Goal: Transaction & Acquisition: Purchase product/service

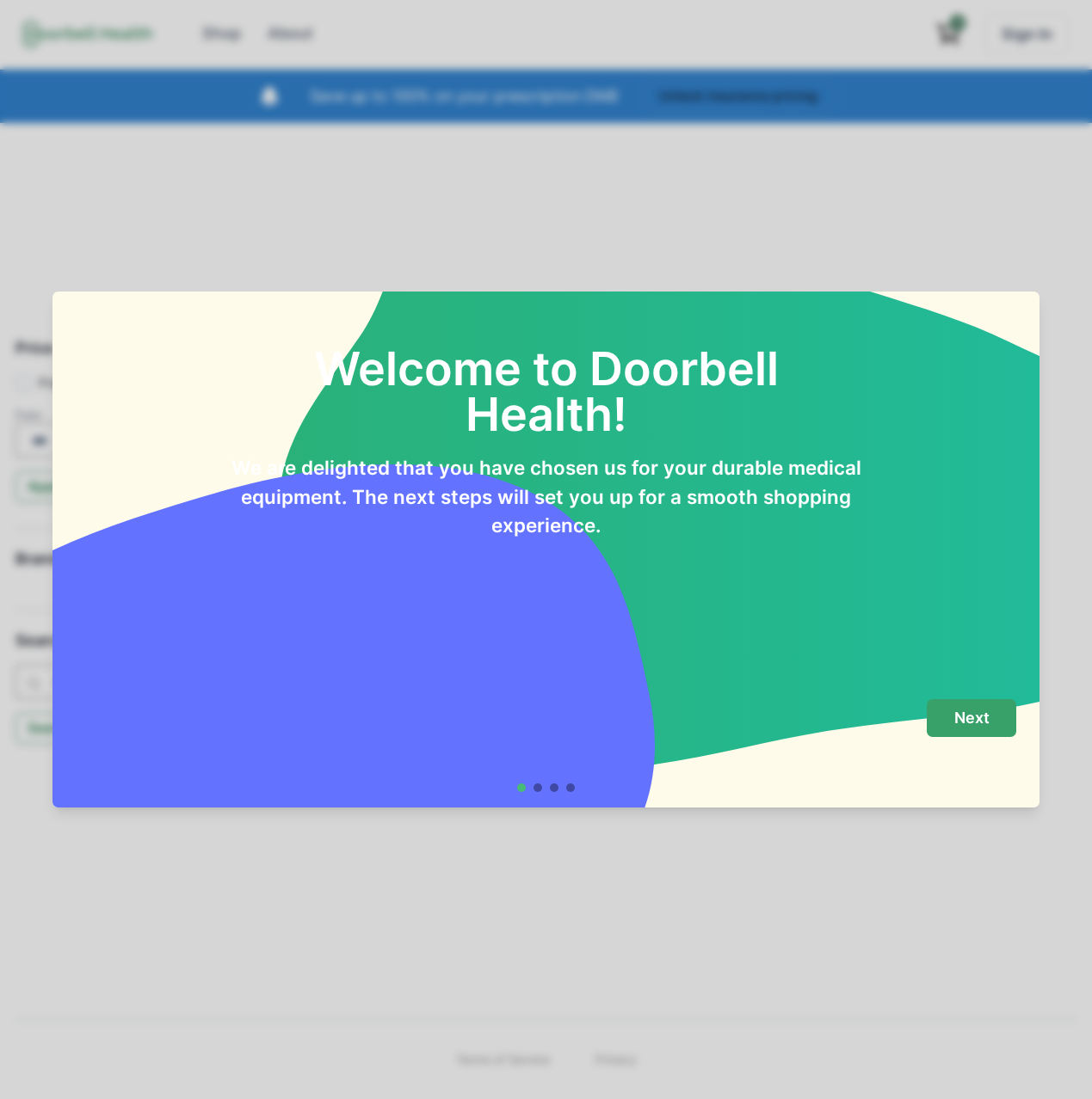
click at [975, 714] on p "Next" at bounding box center [972, 718] width 35 height 18
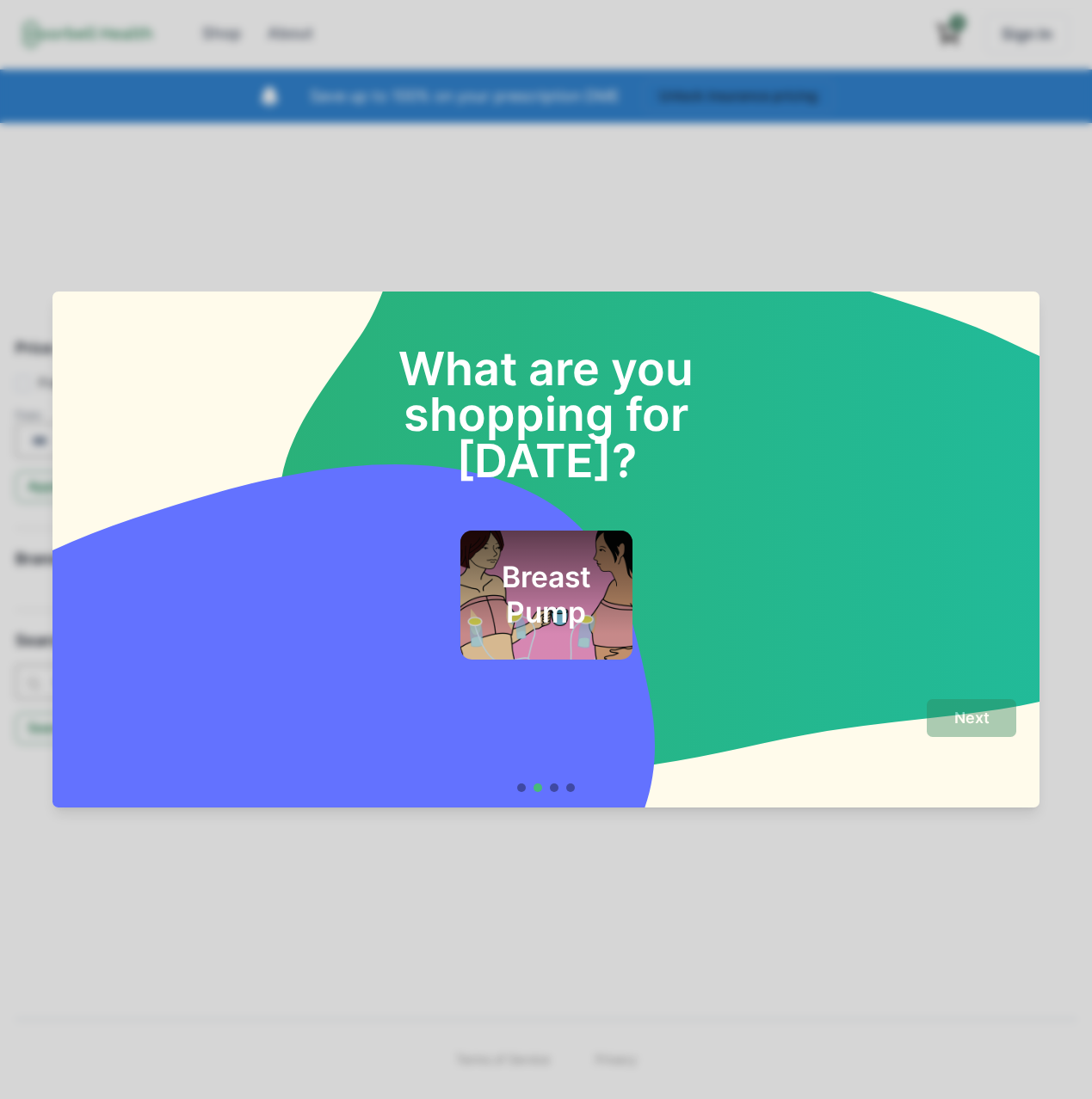
click at [533, 568] on h2 "Breast Pump" at bounding box center [546, 594] width 126 height 69
click at [986, 712] on p "Next" at bounding box center [972, 718] width 35 height 18
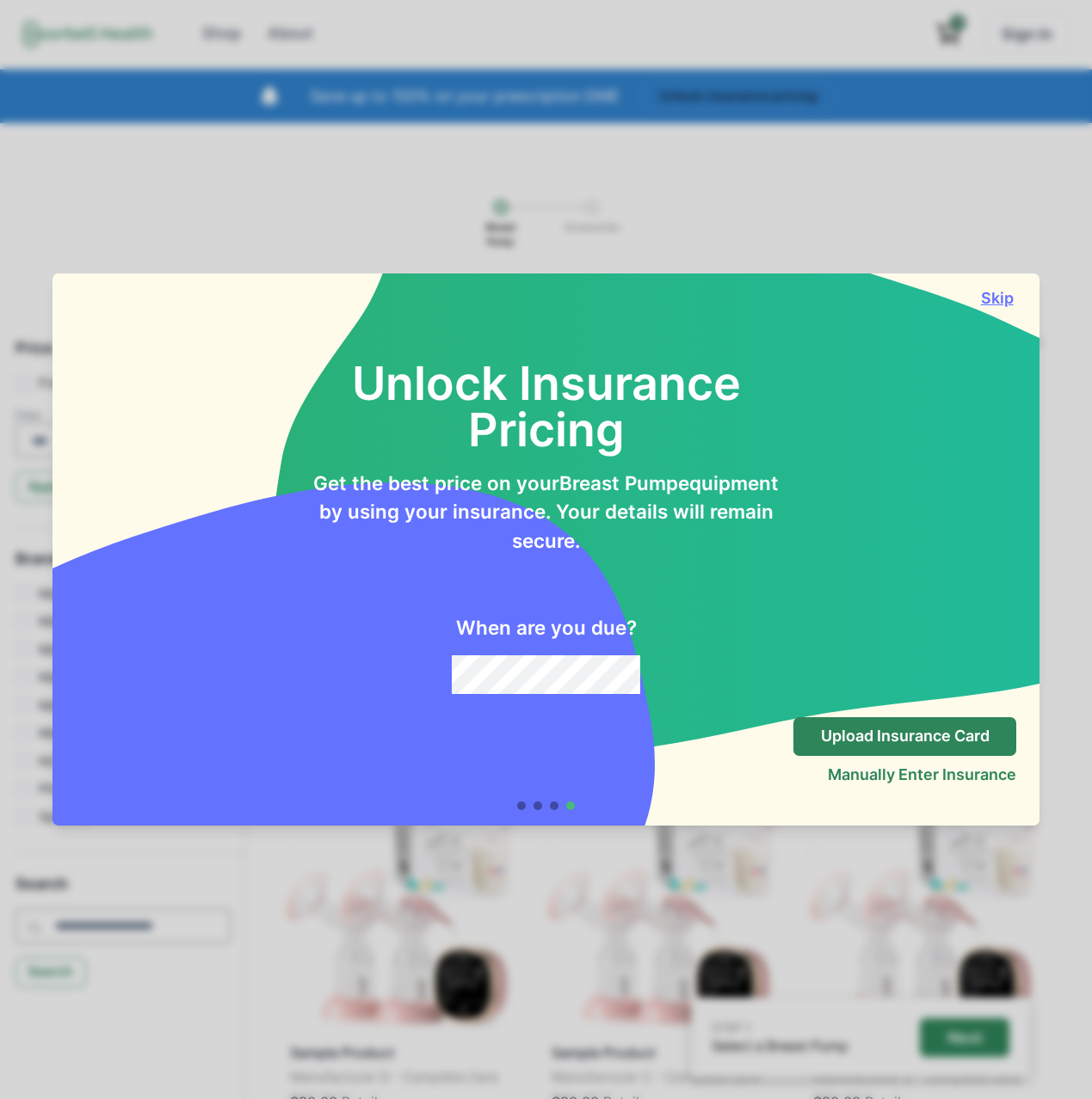
click at [994, 290] on button "Skip" at bounding box center [997, 299] width 39 height 18
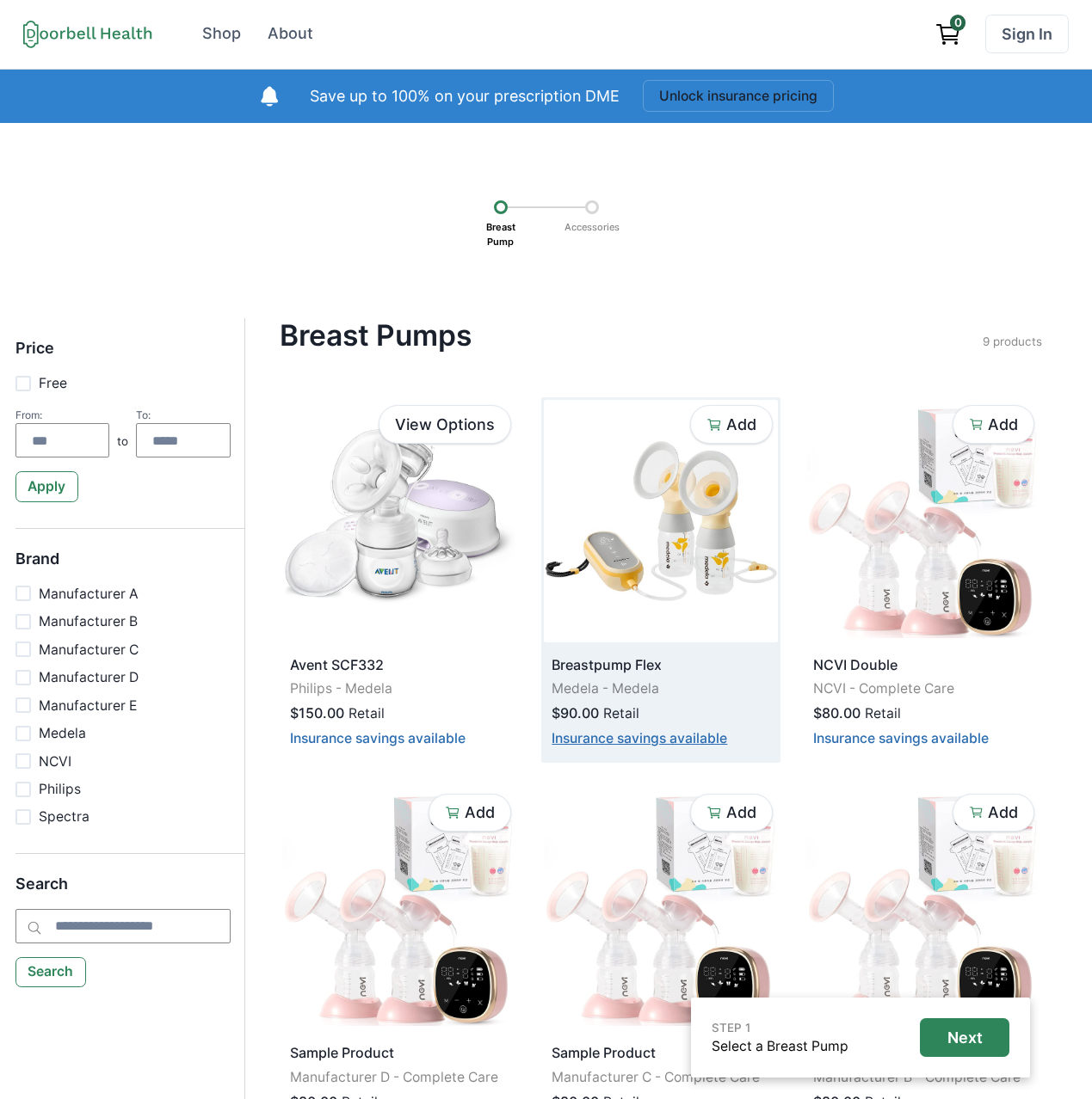
click at [633, 743] on button "Insurance savings available" at bounding box center [640, 739] width 176 height 17
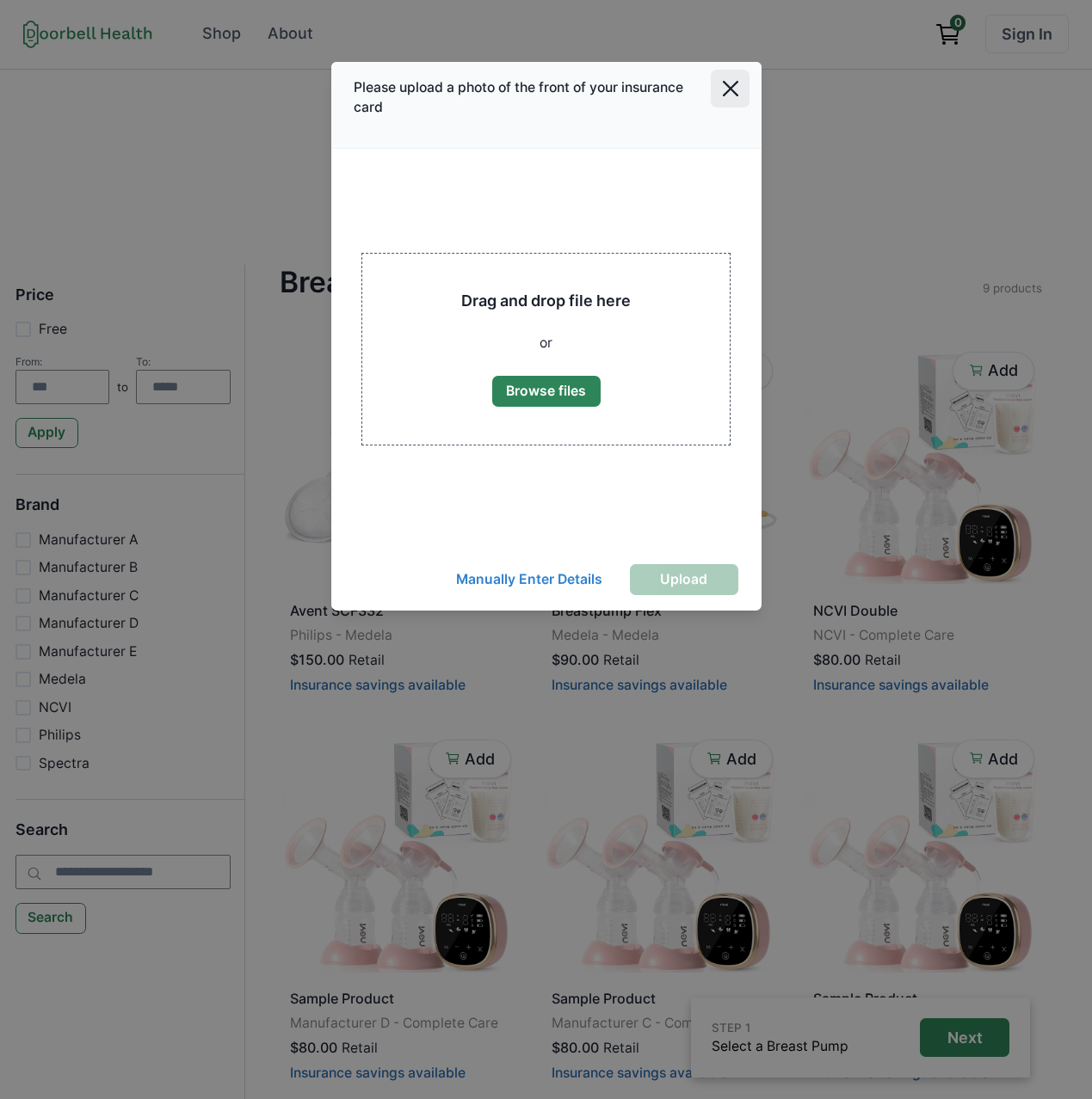
click at [739, 87] on button "Close" at bounding box center [730, 89] width 39 height 39
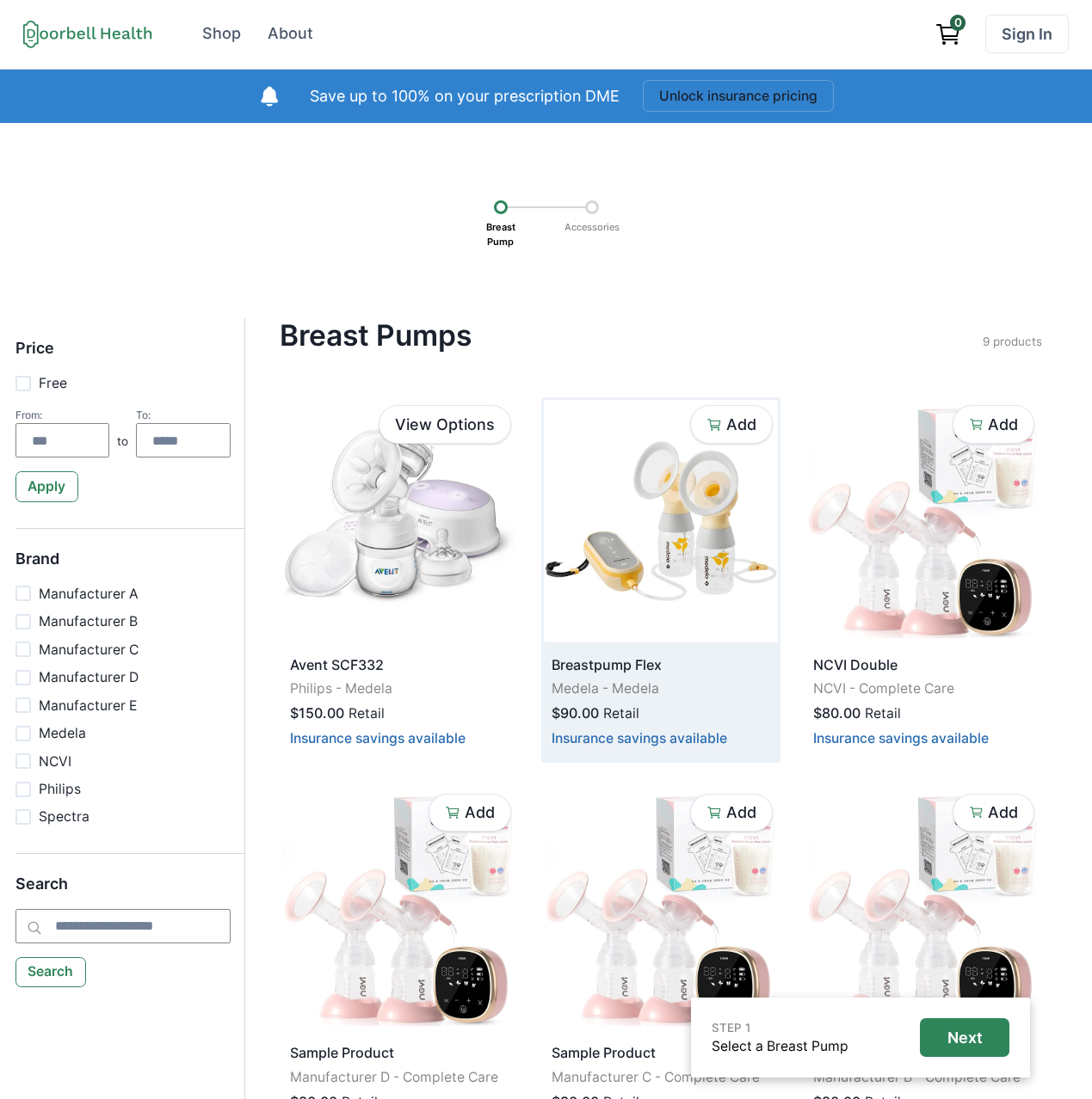
click at [656, 520] on img at bounding box center [660, 521] width 233 height 242
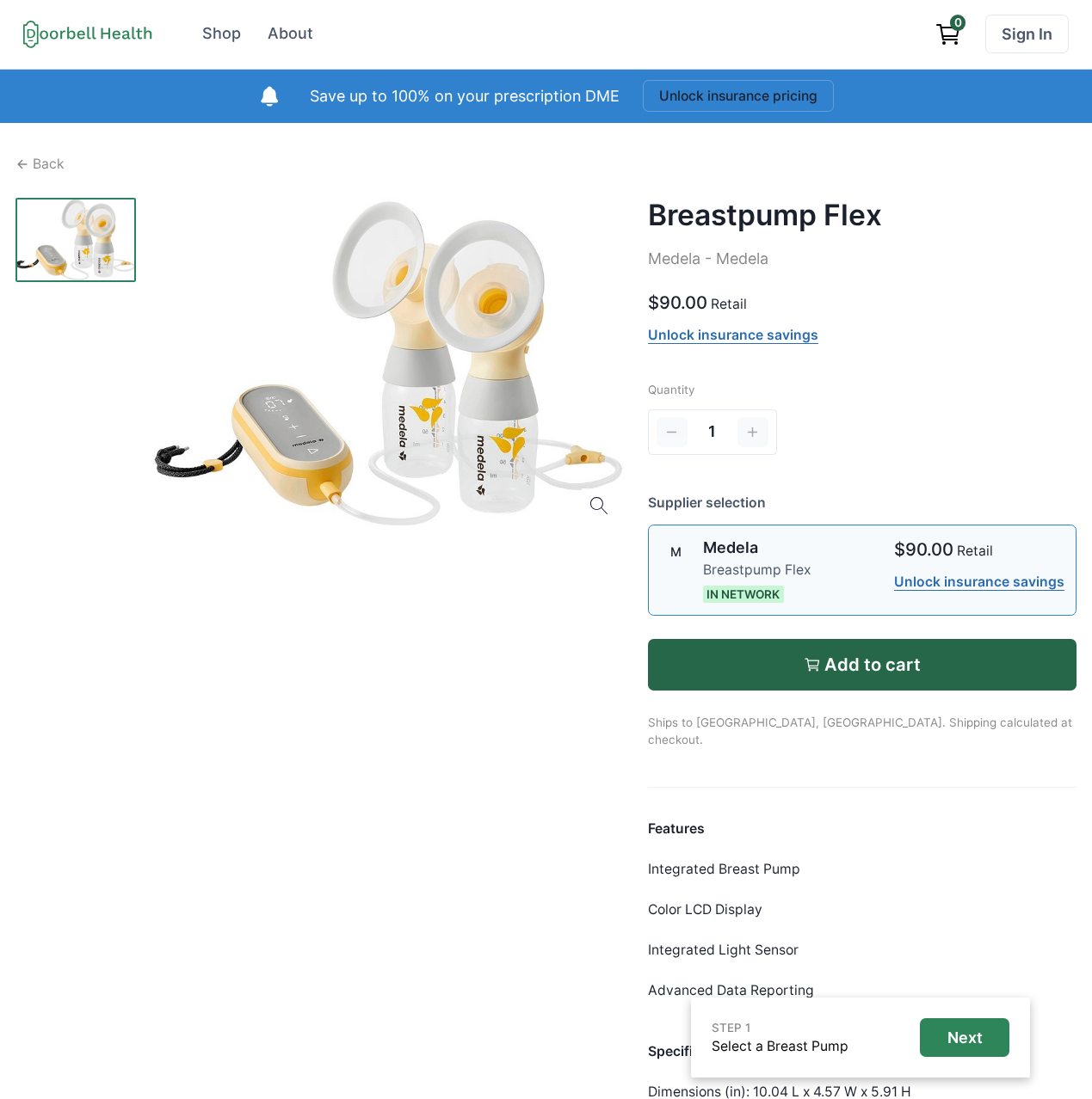
click at [949, 573] on div "$90.00 Retail Unlock insurance savings" at bounding box center [979, 565] width 170 height 56
click at [942, 585] on link "Unlock insurance savings" at bounding box center [979, 582] width 170 height 18
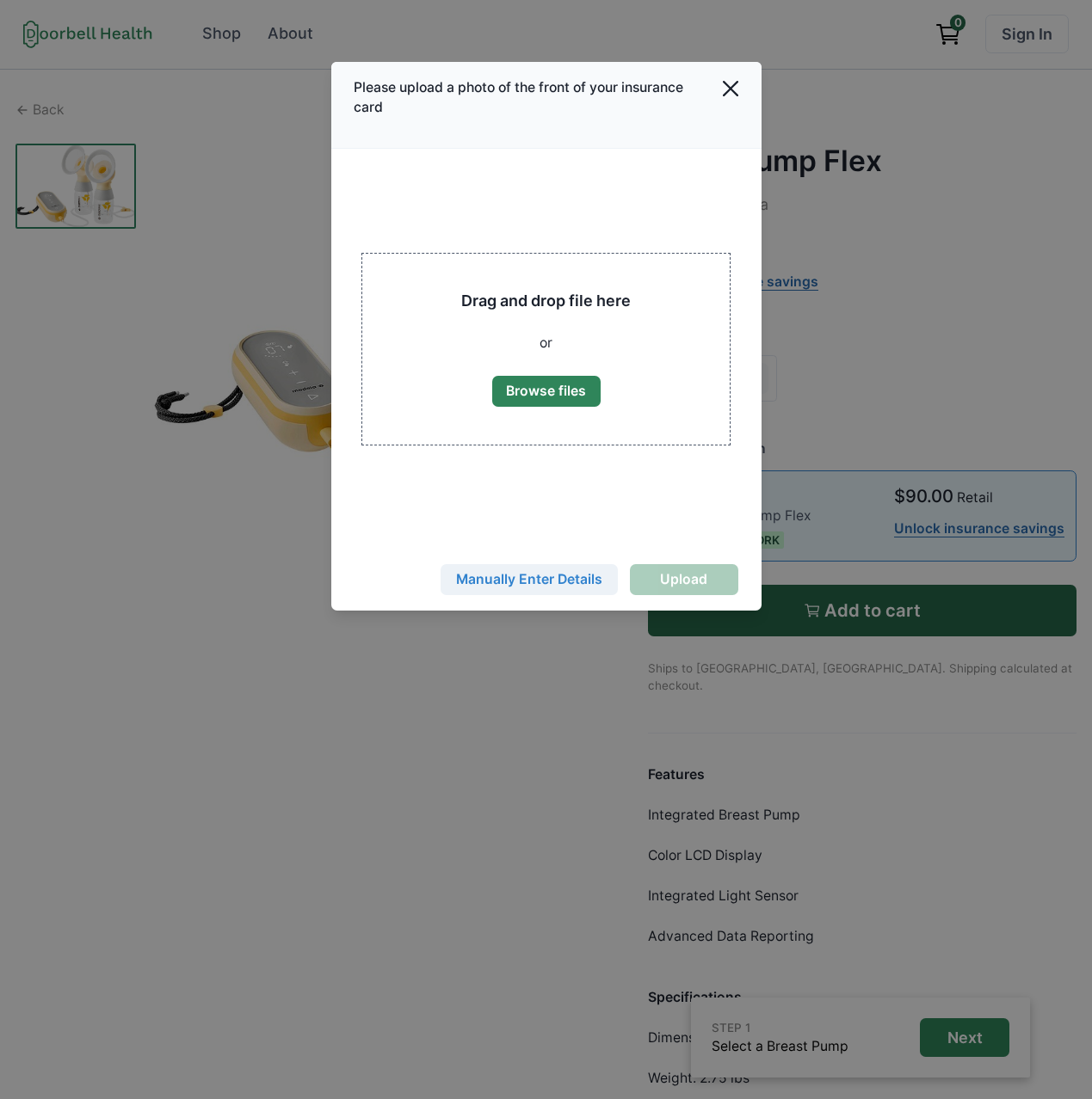
click at [552, 583] on button "Manually Enter Details" at bounding box center [529, 580] width 178 height 31
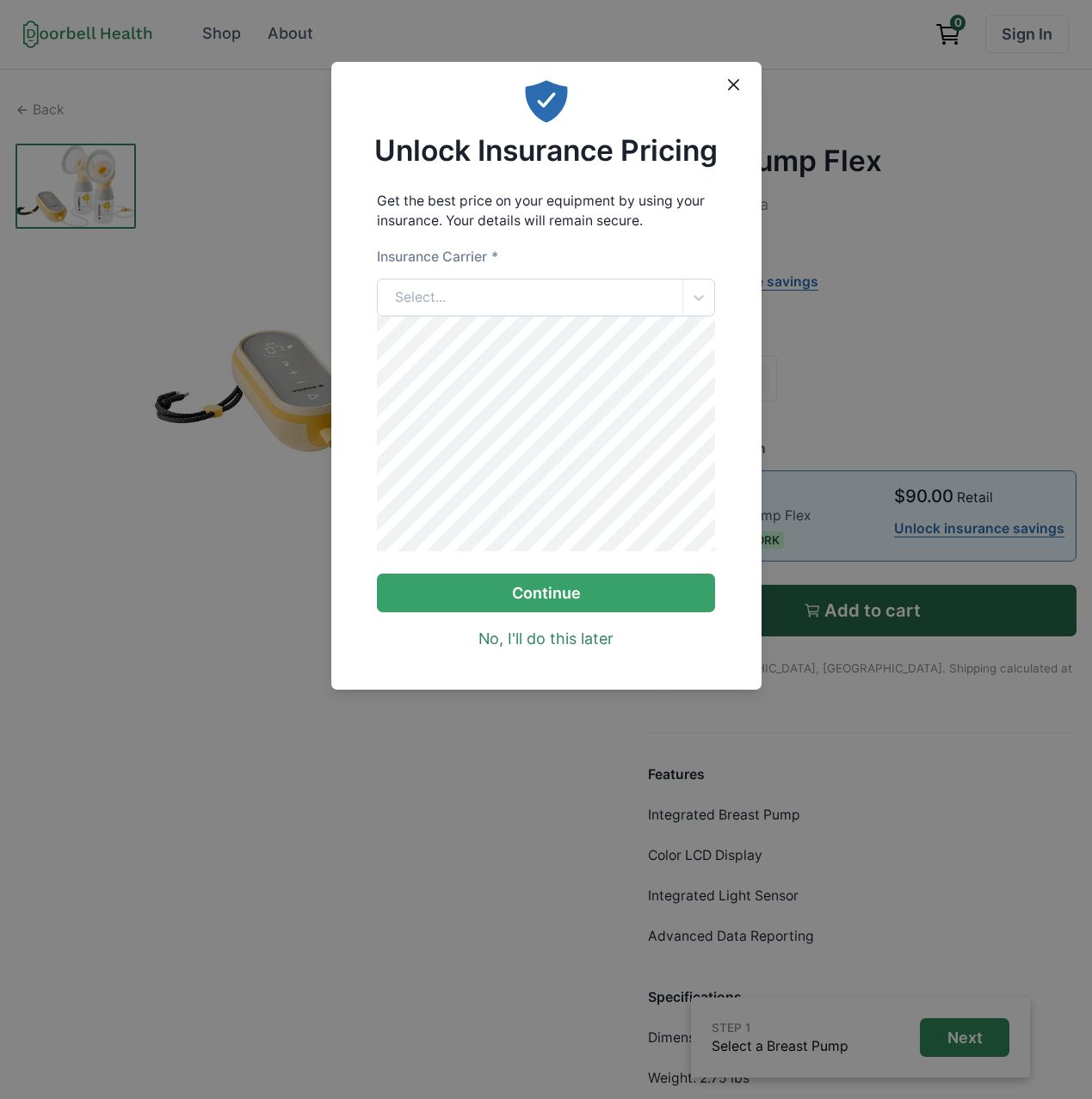
click at [498, 287] on div "Select..." at bounding box center [530, 298] width 304 height 37
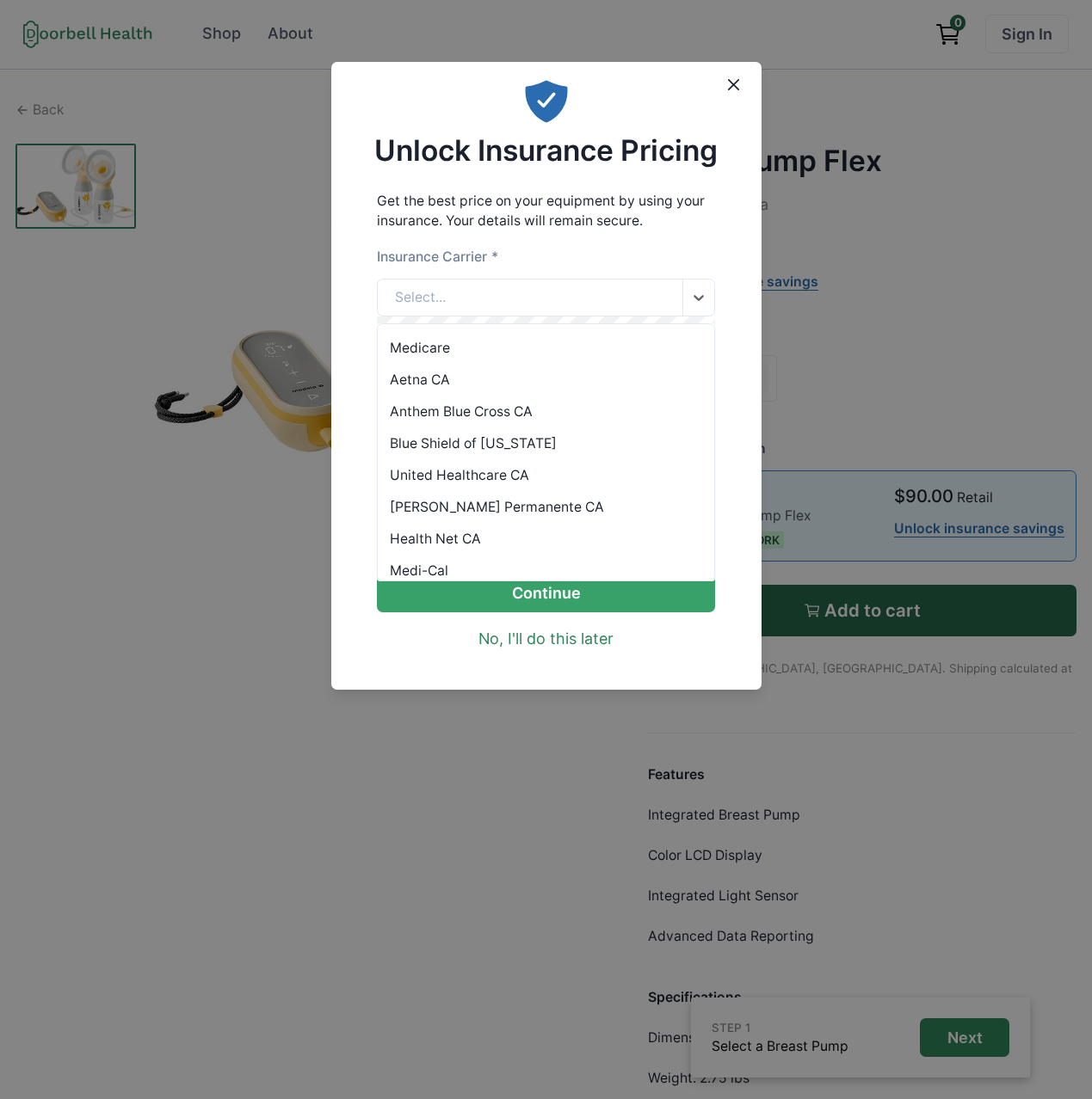
click at [462, 388] on div "Aetna CA" at bounding box center [546, 380] width 337 height 31
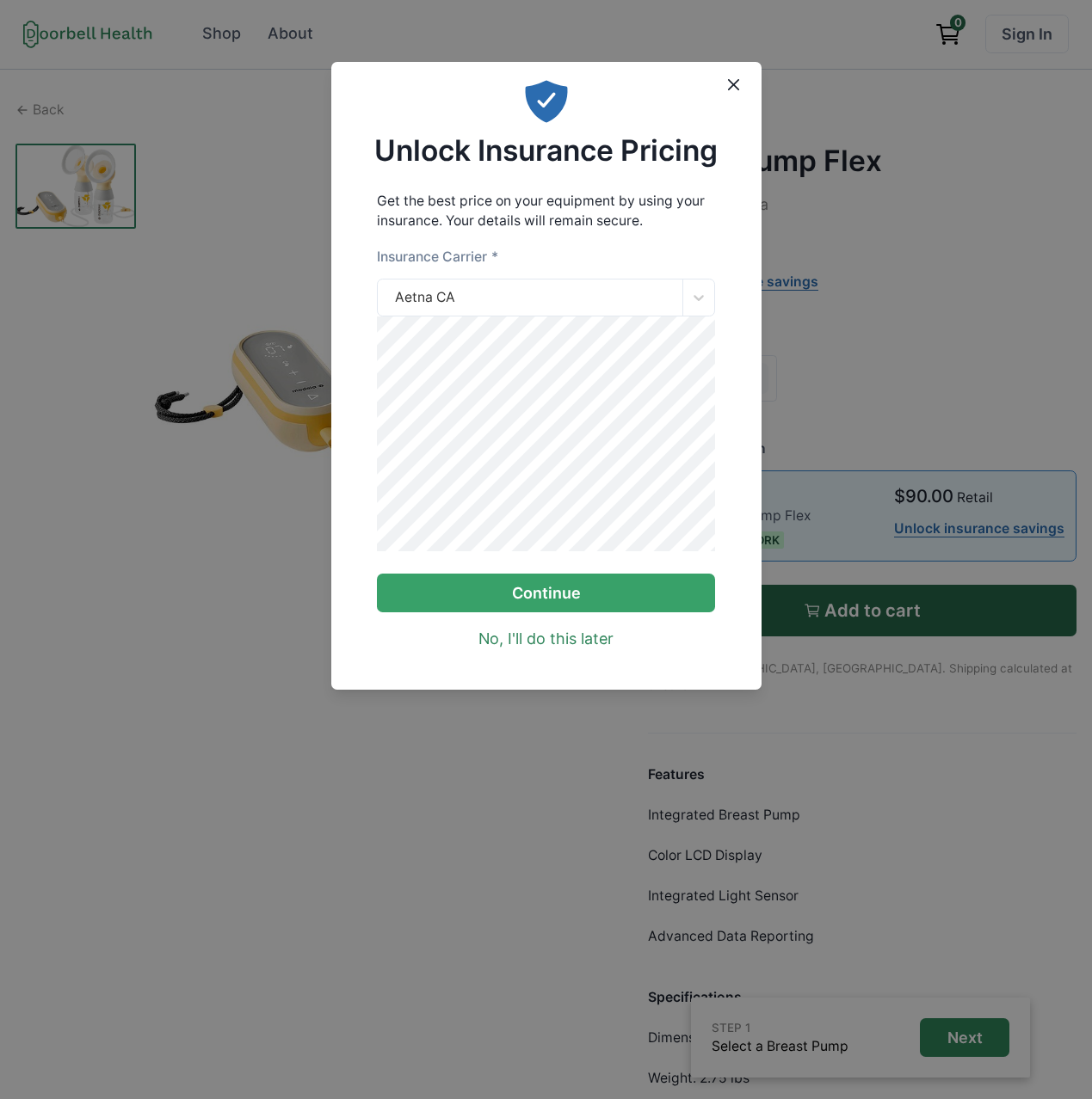
click at [669, 581] on form "Insurance Carrier * Aetna CA Continue" at bounding box center [546, 430] width 338 height 366
click at [551, 605] on button "Continue" at bounding box center [546, 593] width 338 height 39
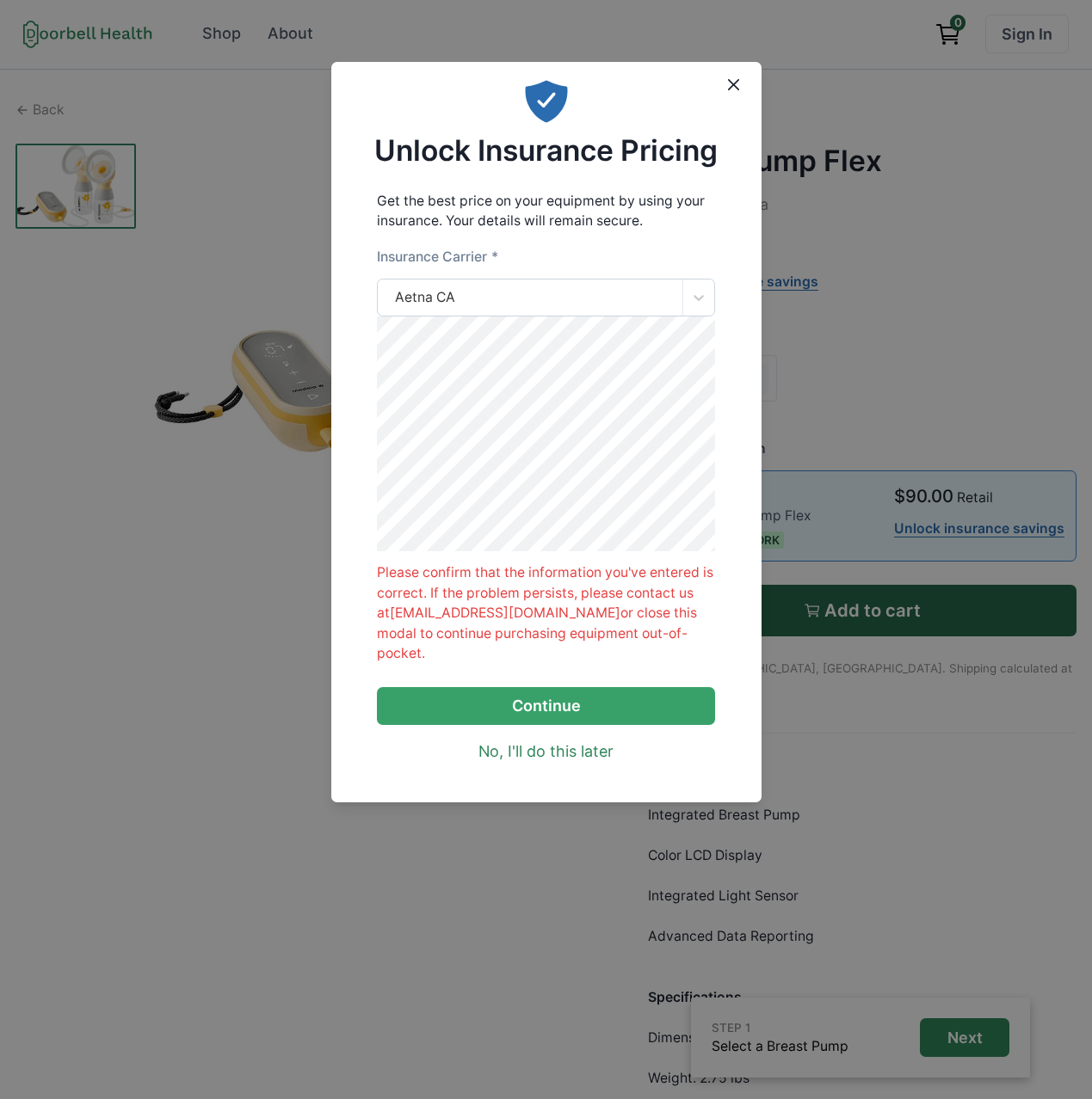
click at [498, 308] on div "Aetna CA" at bounding box center [530, 298] width 304 height 37
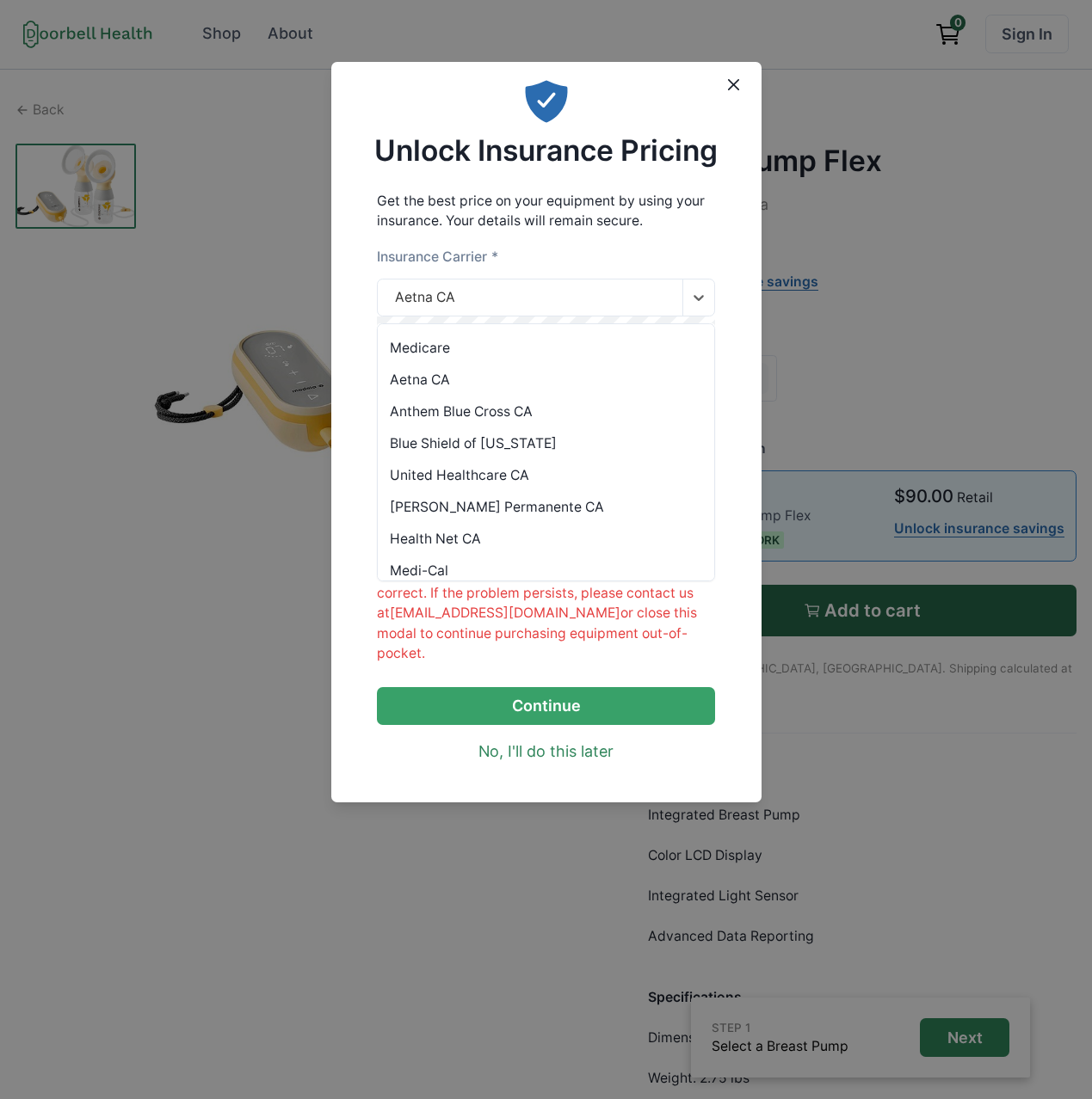
click at [491, 405] on div "Anthem Blue Cross CA" at bounding box center [546, 411] width 337 height 31
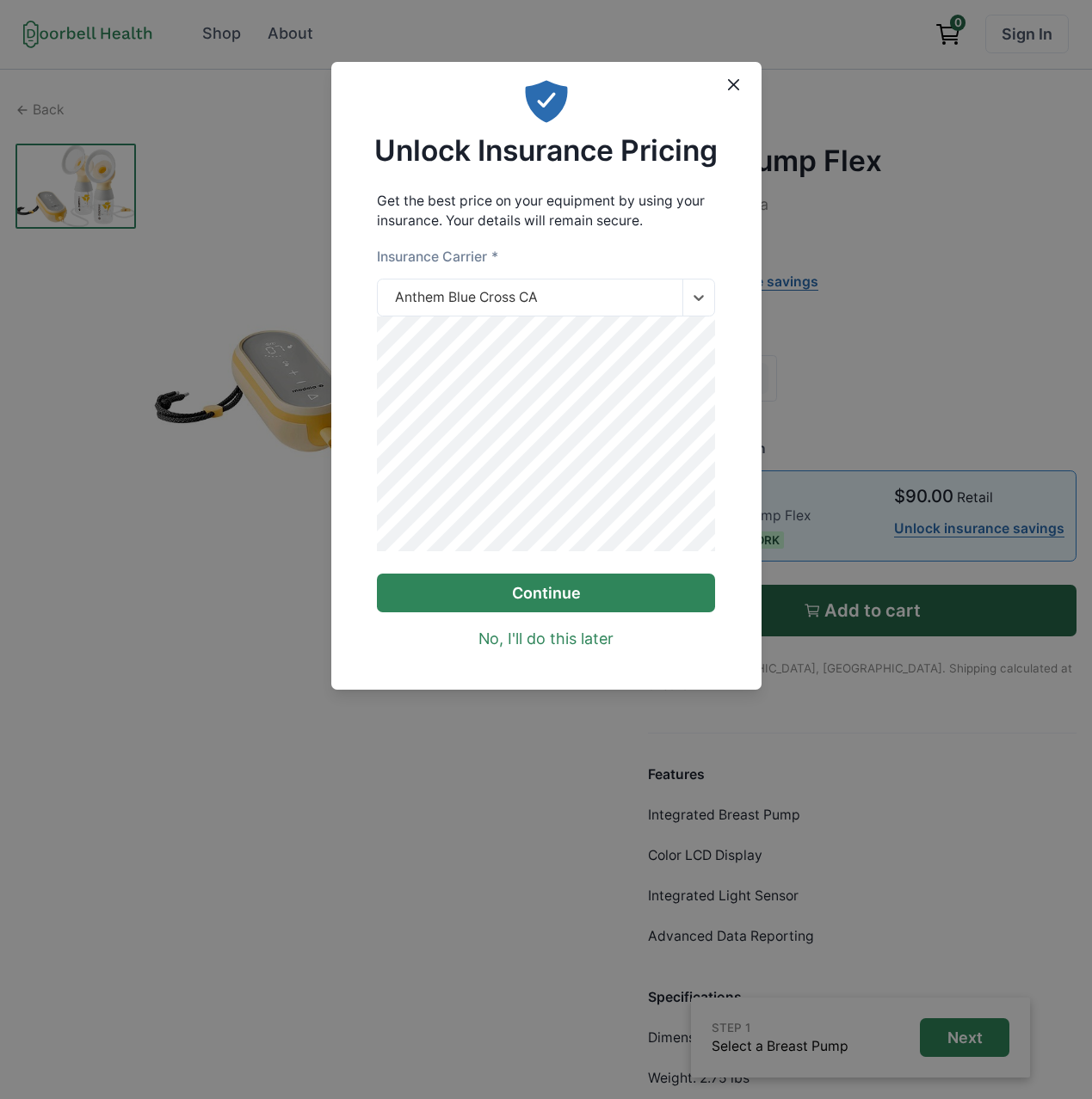
click at [527, 609] on button "Continue" at bounding box center [546, 593] width 338 height 39
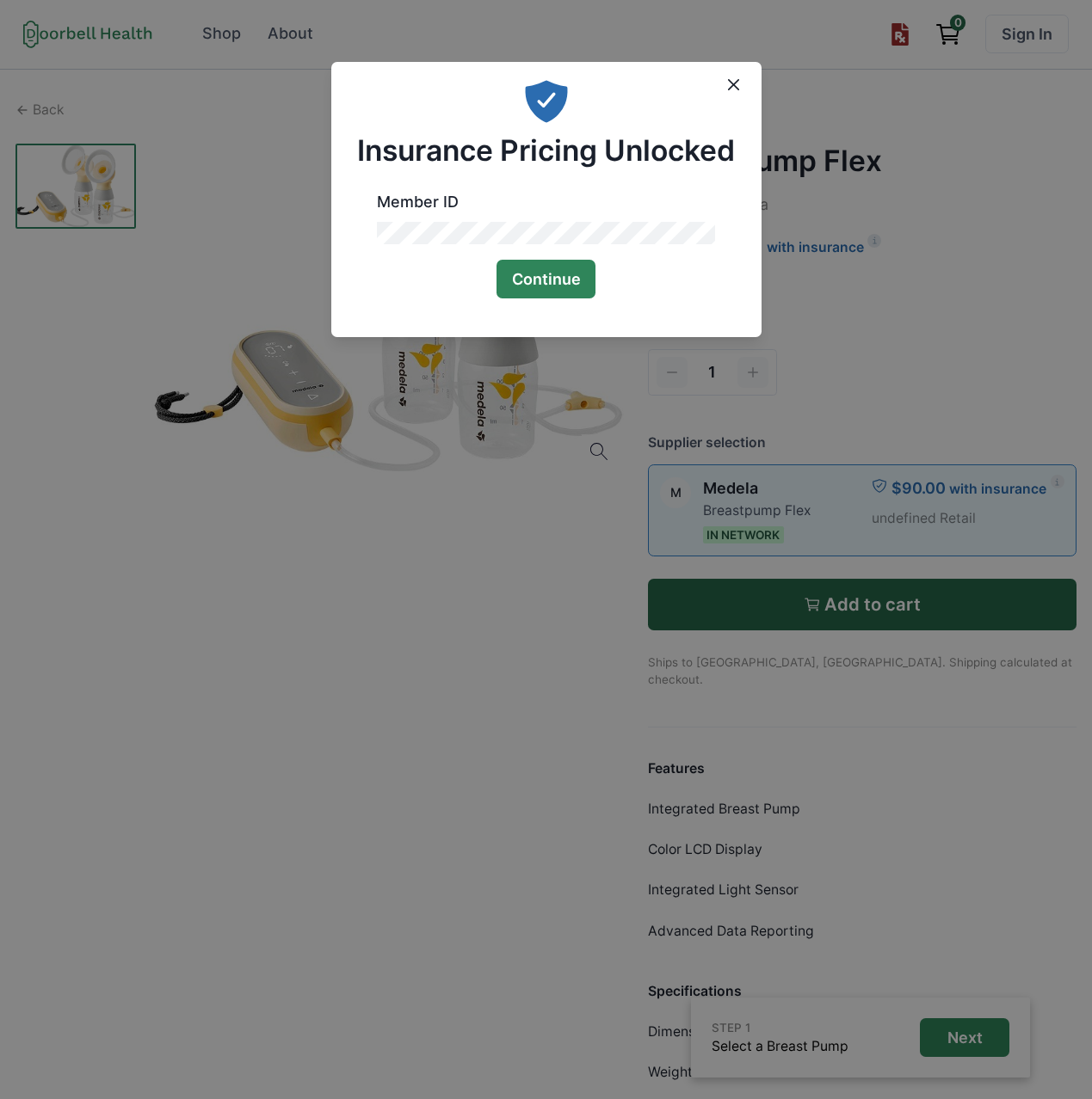
click at [546, 288] on button "Continue" at bounding box center [546, 279] width 100 height 39
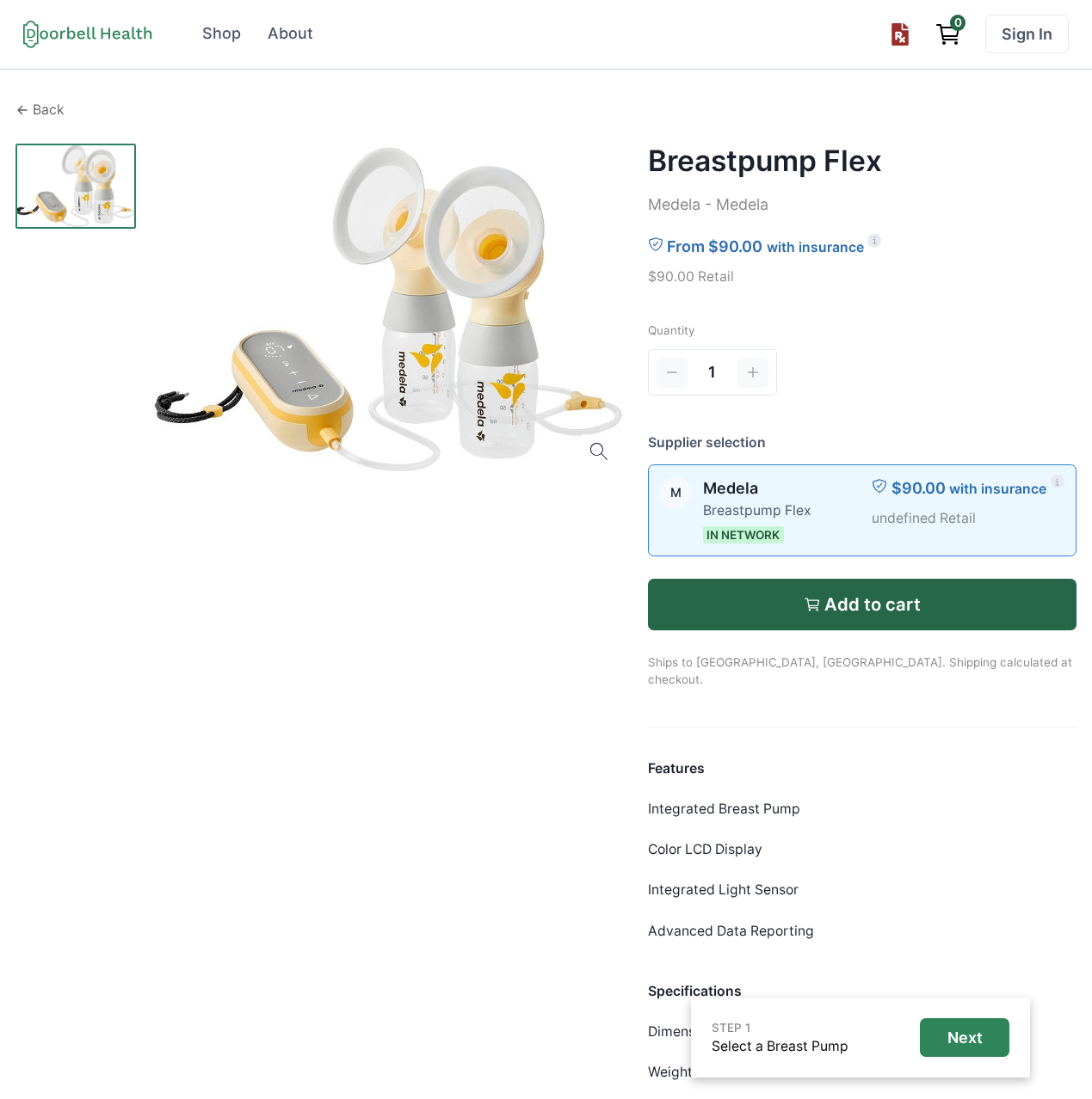
click at [55, 106] on p "Back" at bounding box center [48, 110] width 31 height 20
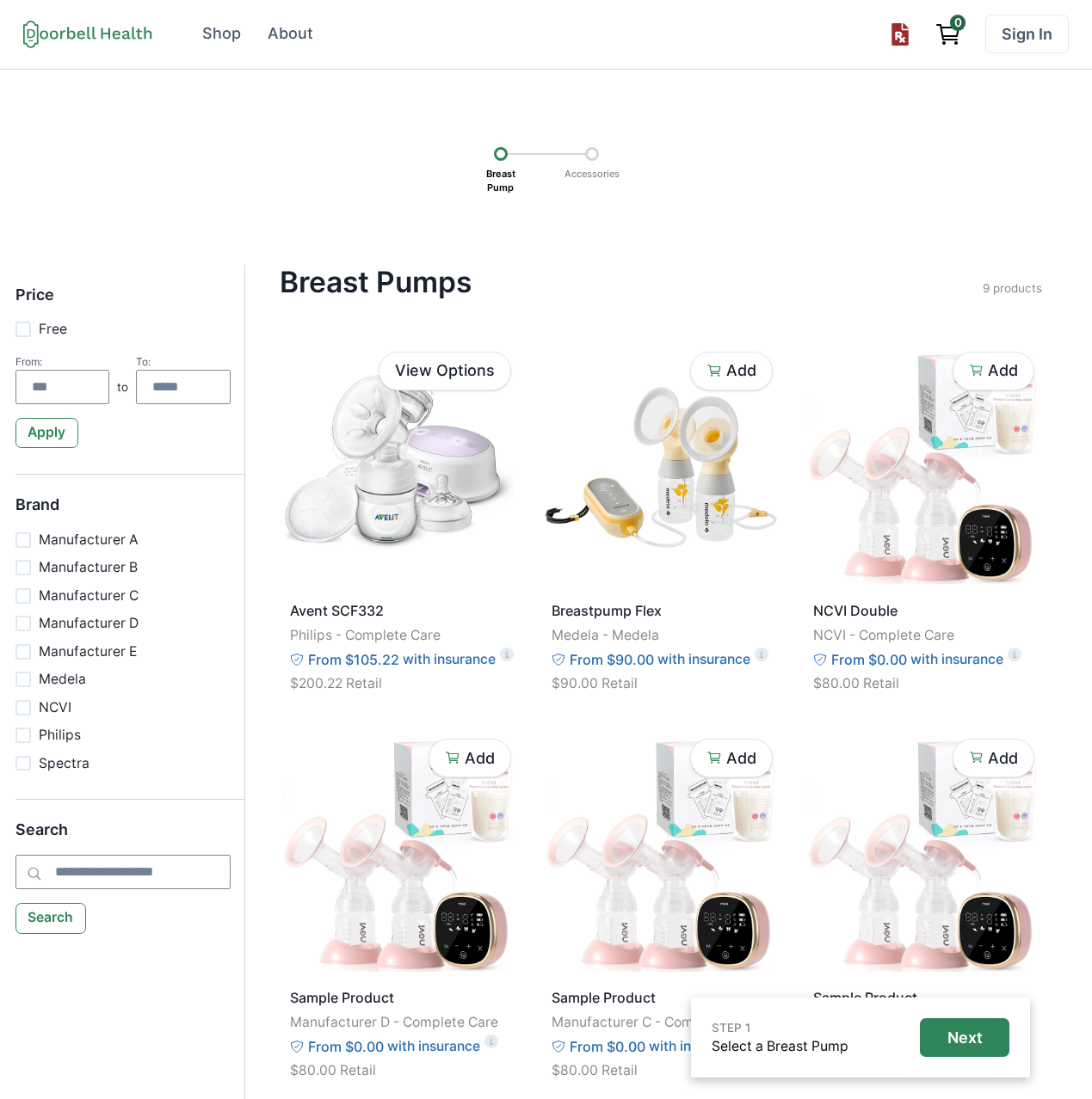
click at [502, 167] on p "Breast Pump" at bounding box center [500, 181] width 42 height 41
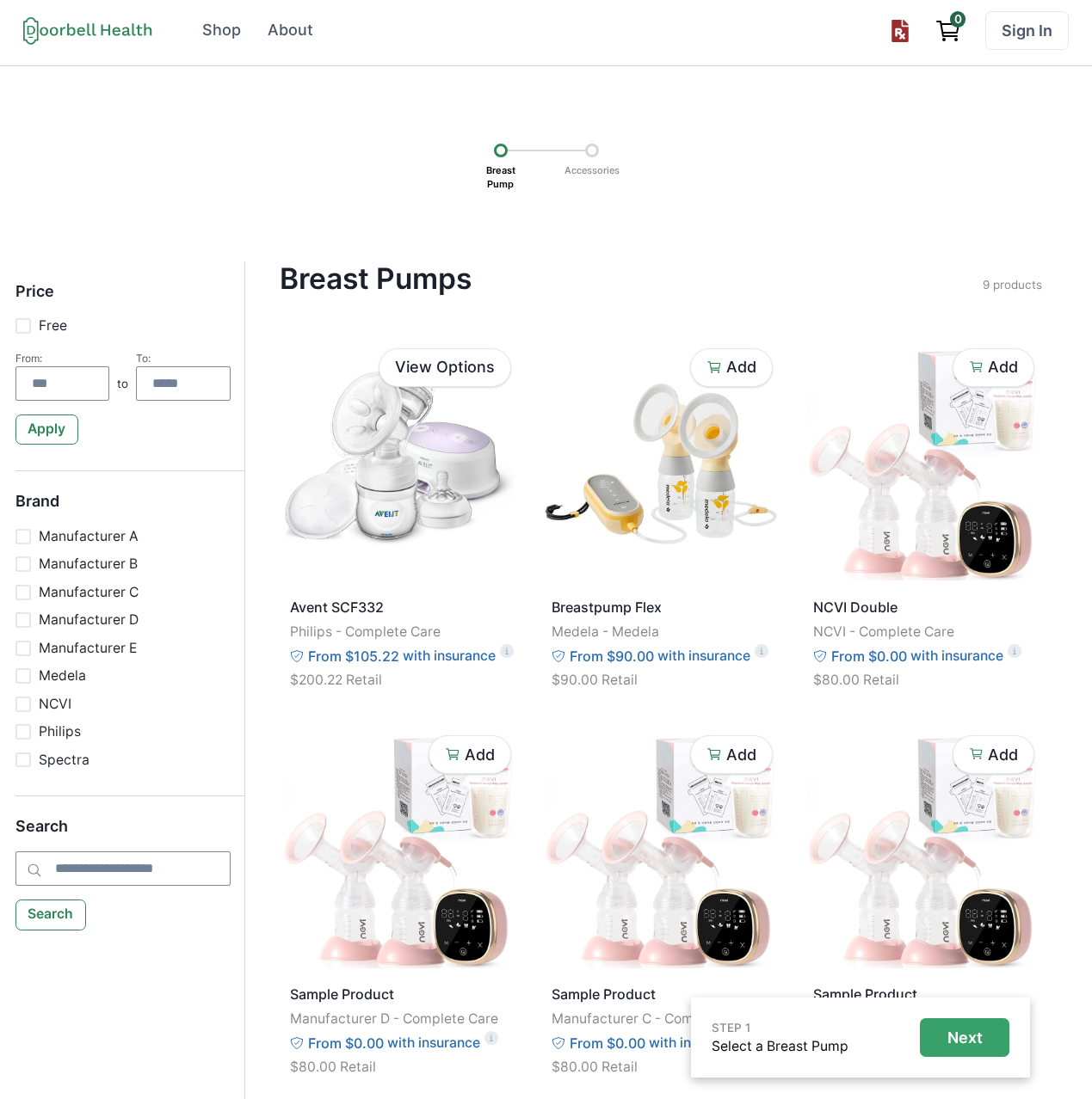
scroll to position [11, 0]
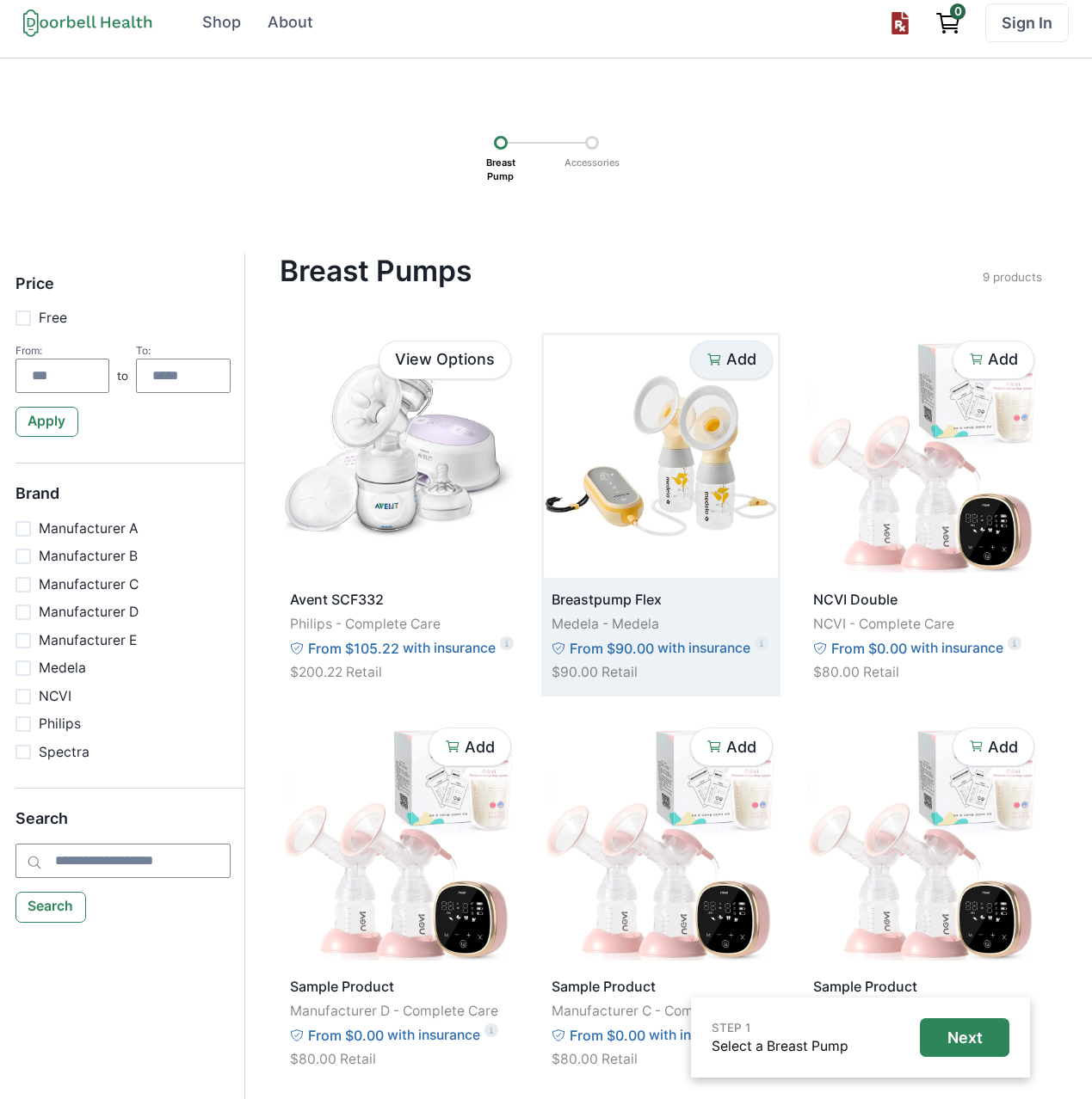
click at [731, 355] on p "Add" at bounding box center [741, 360] width 31 height 18
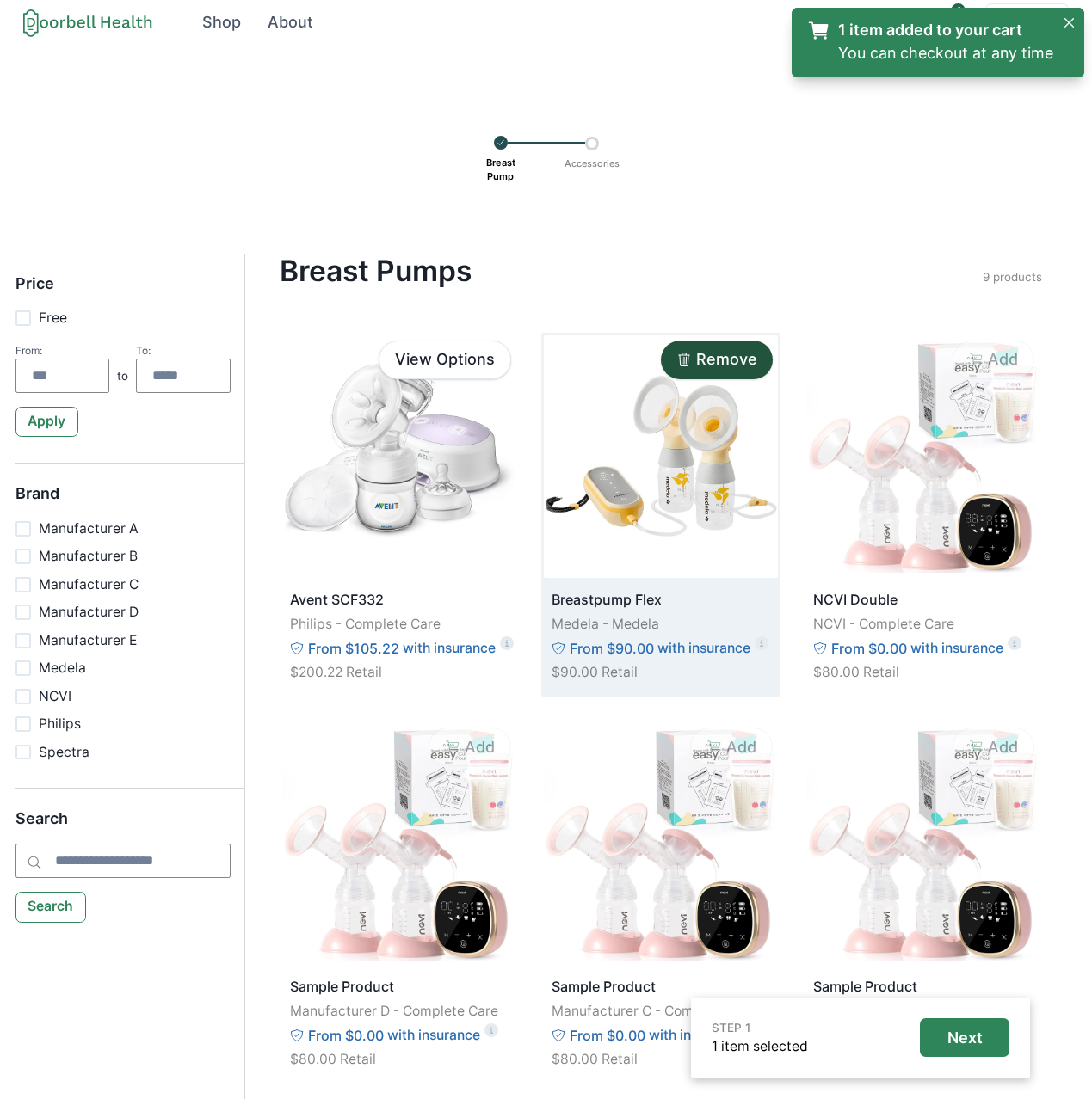
scroll to position [1, 0]
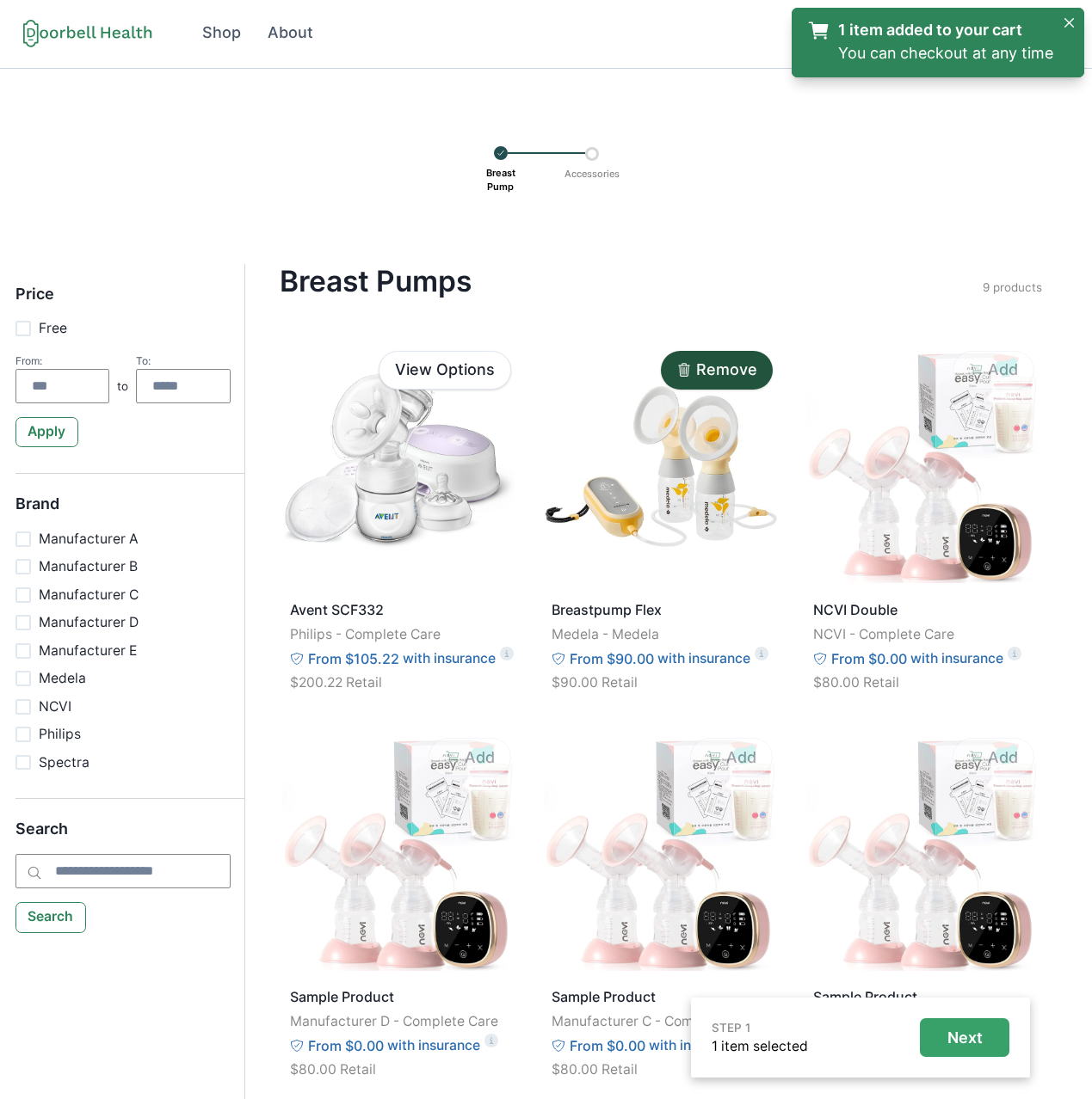
click at [951, 1034] on p "Next" at bounding box center [965, 1038] width 35 height 18
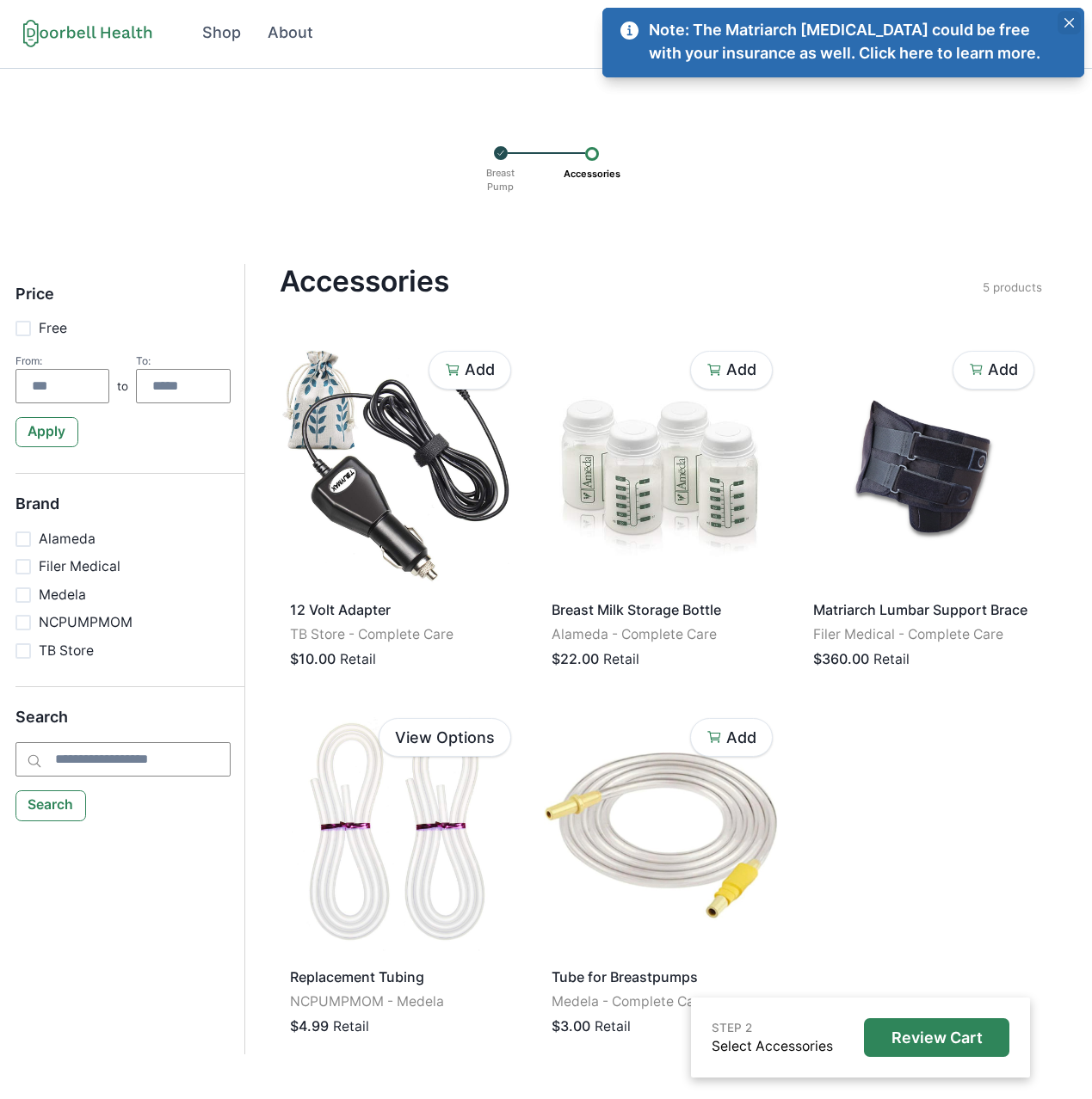
click at [1061, 24] on button "Close" at bounding box center [1069, 22] width 23 height 23
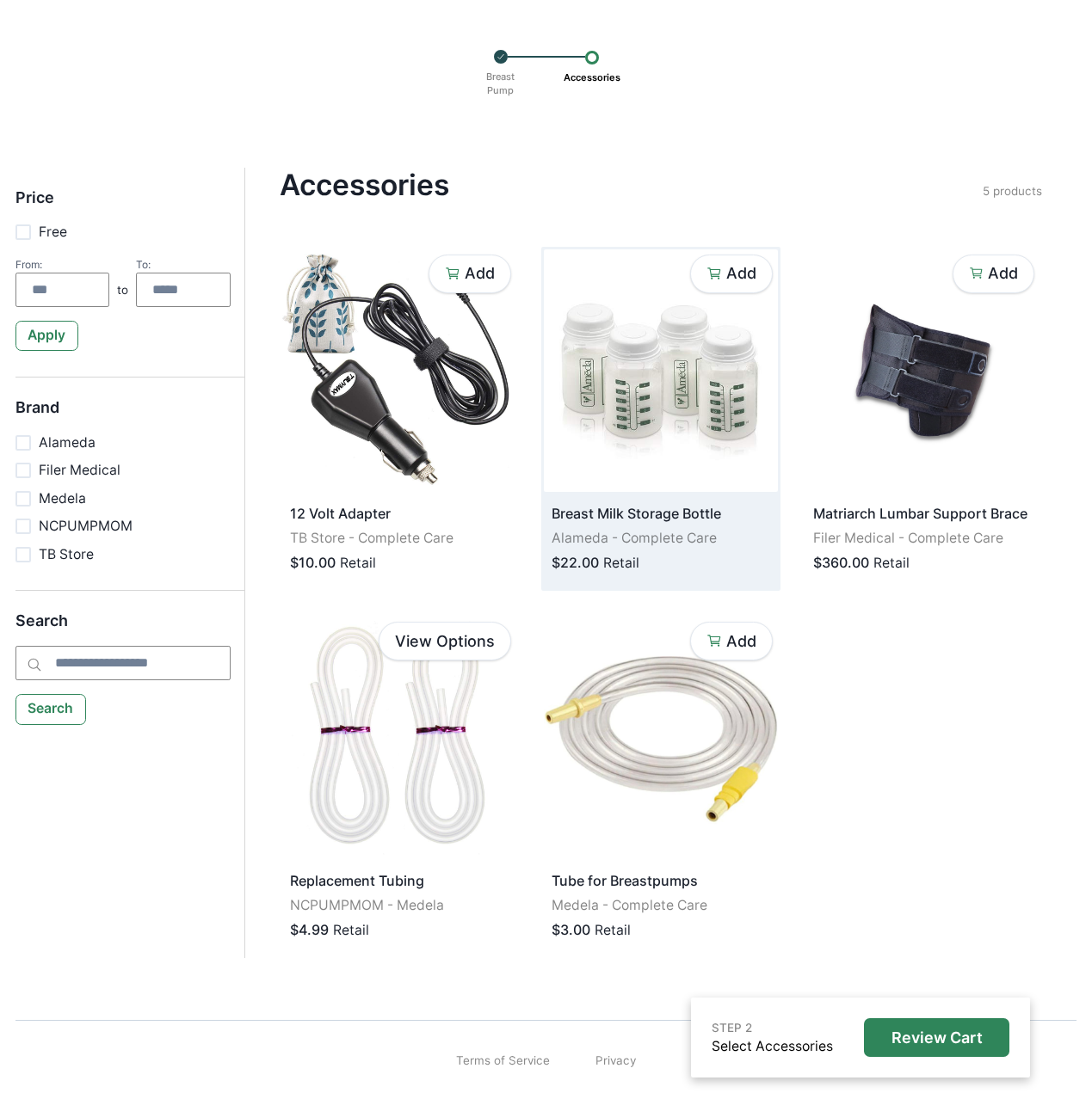
scroll to position [94, 0]
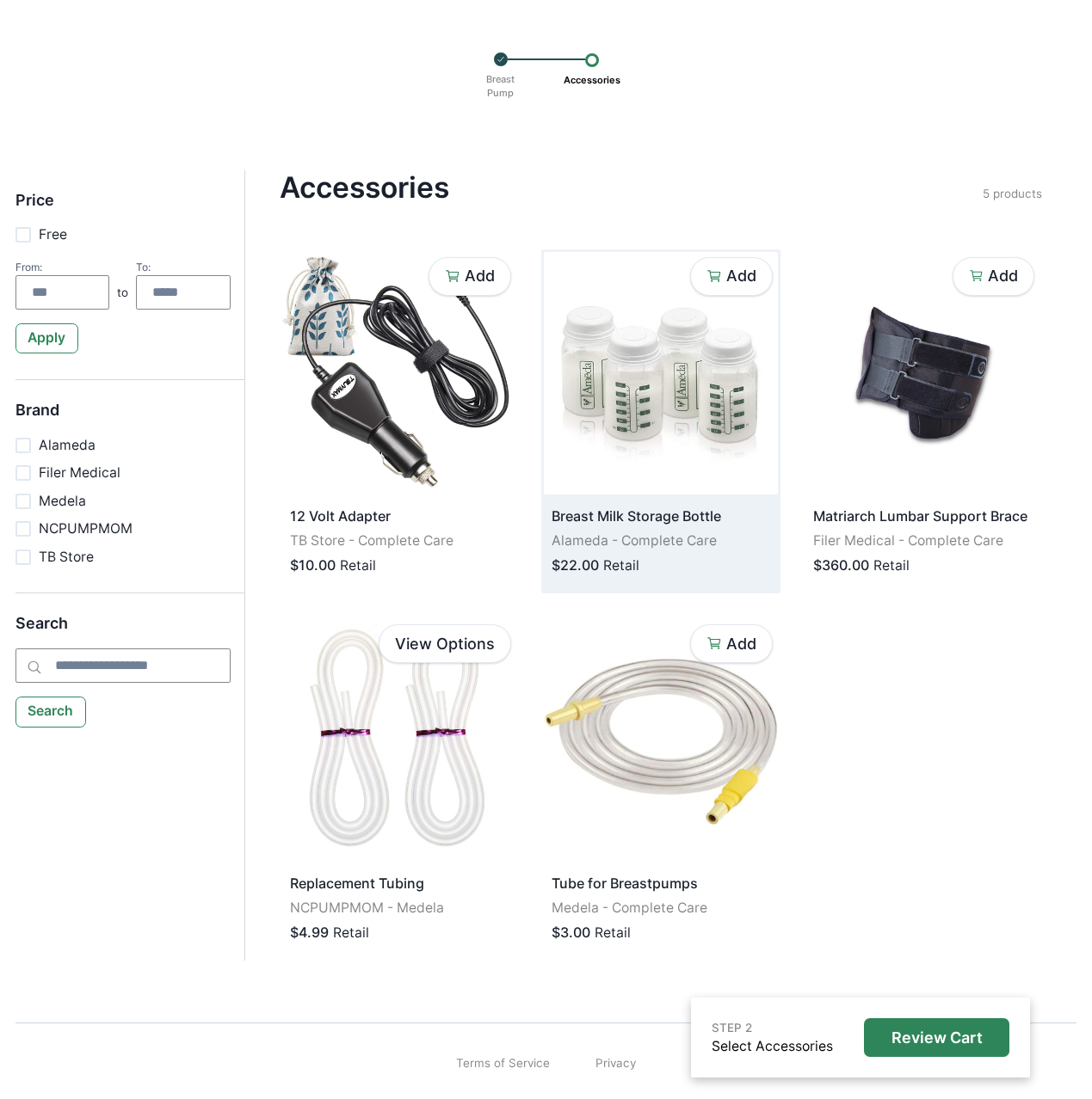
click at [642, 446] on img at bounding box center [660, 373] width 233 height 242
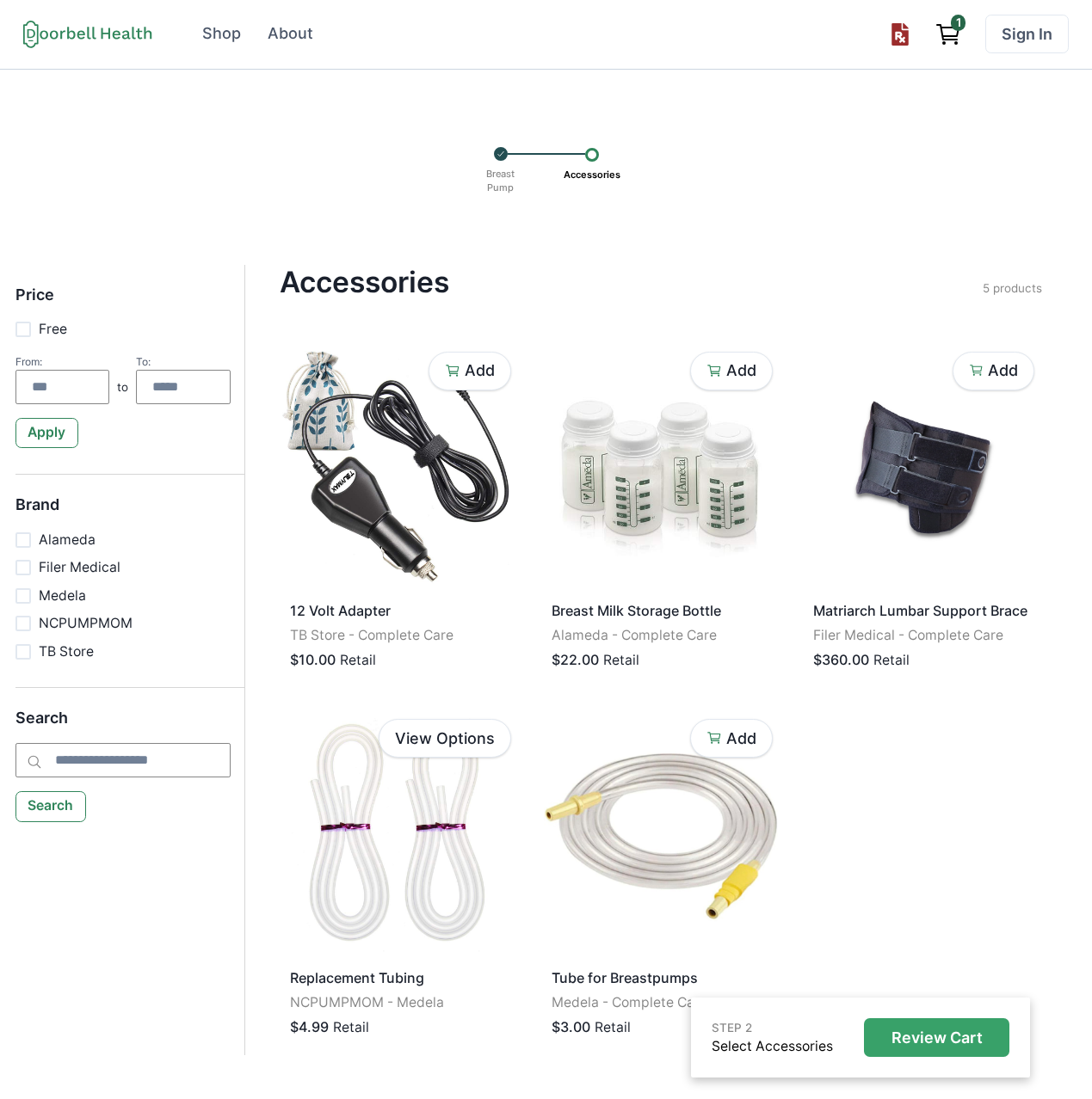
scroll to position [4, 0]
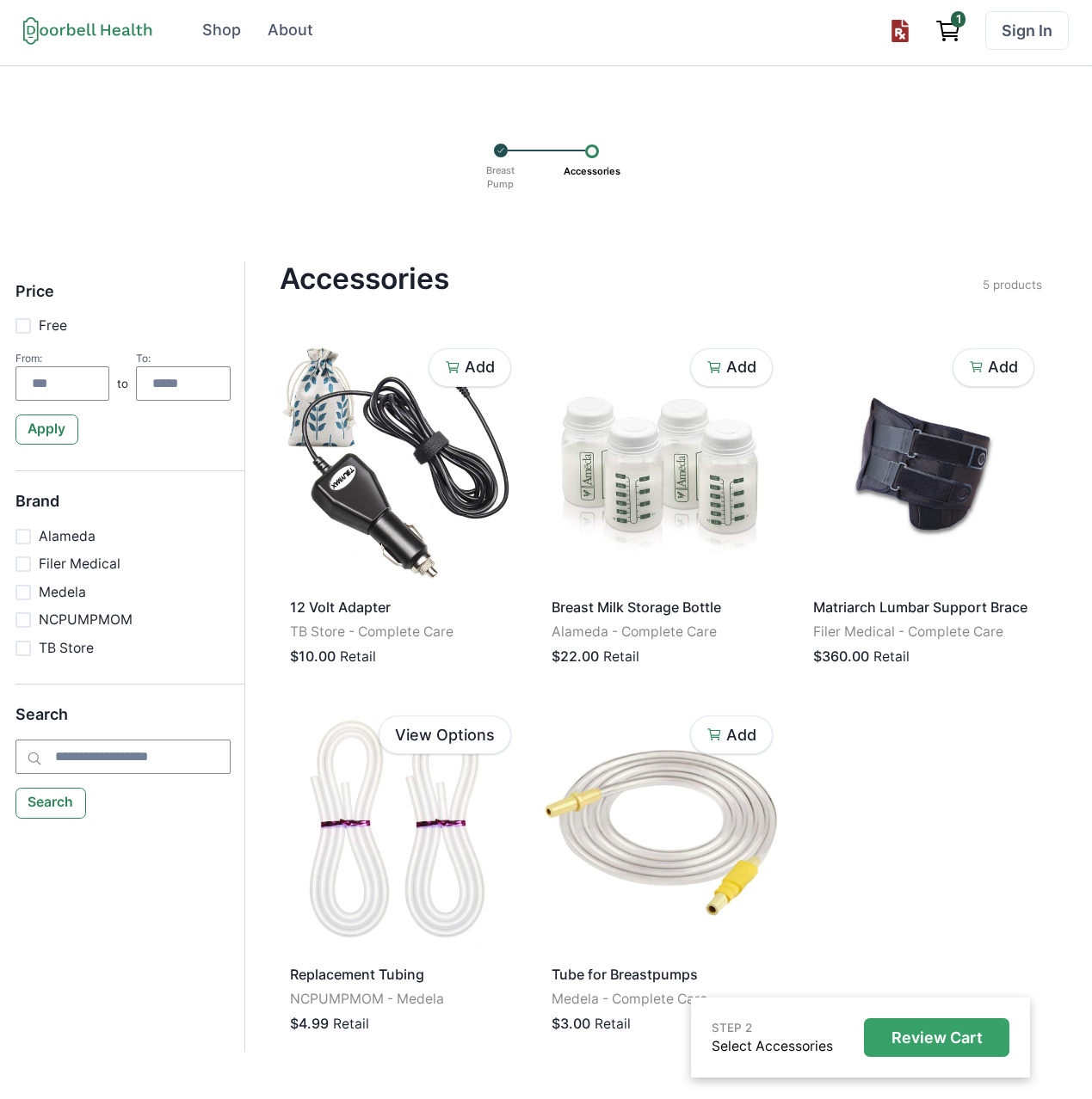
click at [939, 1043] on p "Review Cart" at bounding box center [937, 1038] width 92 height 18
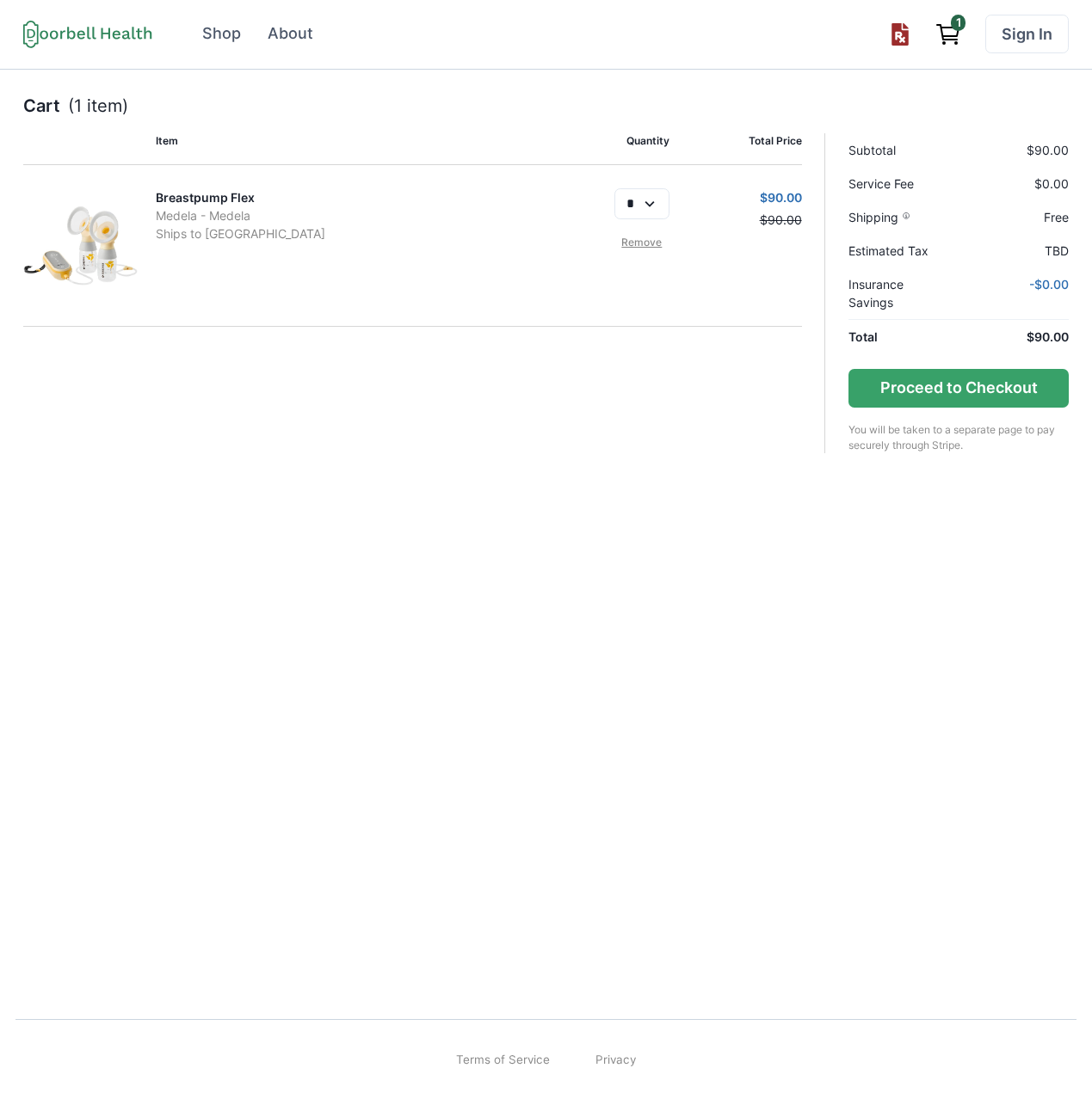
click at [212, 215] on p "Medela - Medela" at bounding box center [346, 215] width 381 height 18
click at [215, 239] on p "Ships to [GEOGRAPHIC_DATA]" at bounding box center [346, 234] width 381 height 18
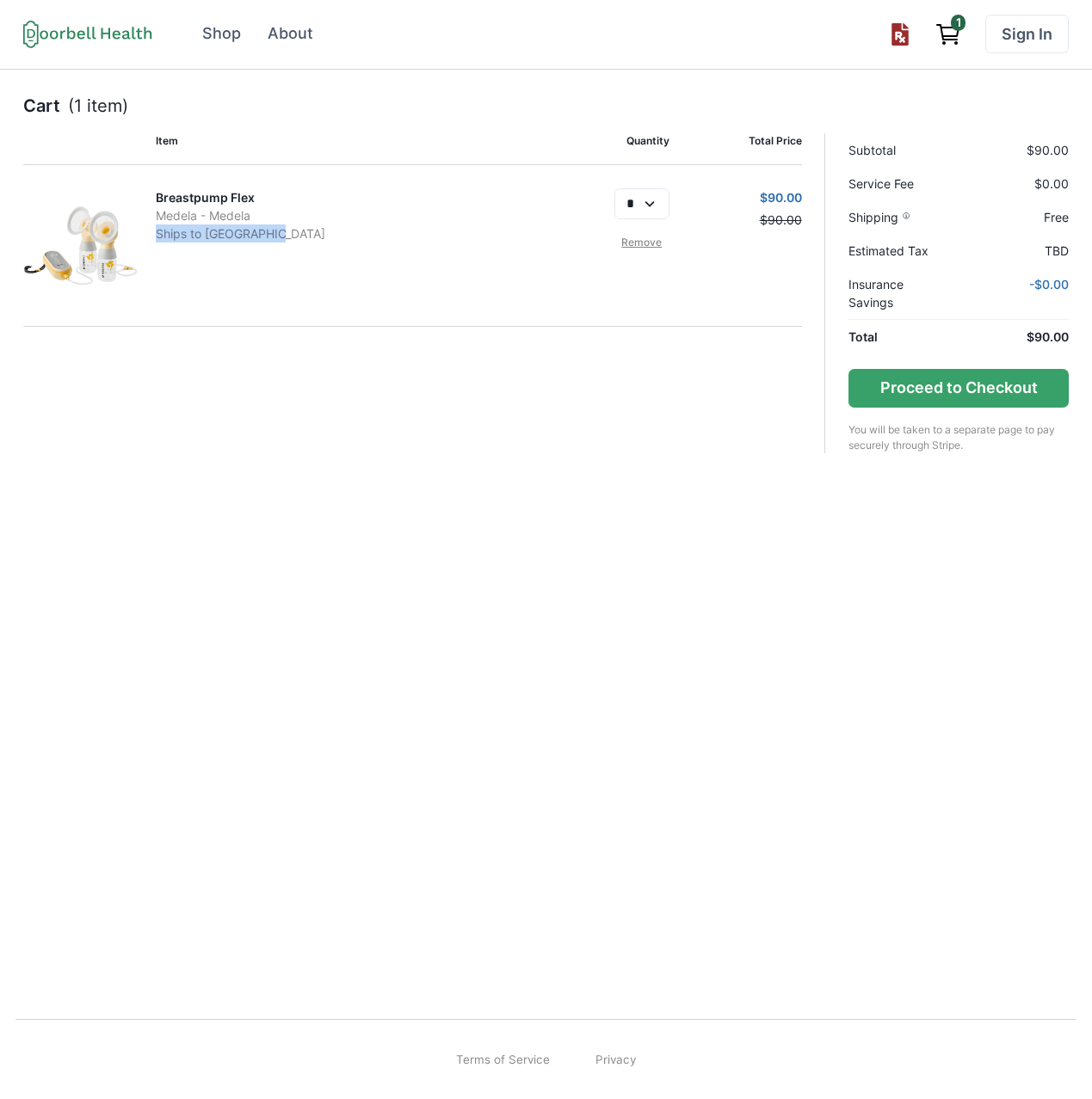
drag, startPoint x: 153, startPoint y: 237, endPoint x: 365, endPoint y: 238, distance: 212.0
click at [365, 238] on div "Breastpump Flex Medela - Medela Ships to [GEOGRAPHIC_DATA] * Remove $90.00 $90.…" at bounding box center [412, 246] width 779 height 162
click at [367, 239] on p "Ships to [GEOGRAPHIC_DATA]" at bounding box center [346, 234] width 381 height 18
click at [239, 214] on p "Medela - Medela" at bounding box center [346, 215] width 381 height 18
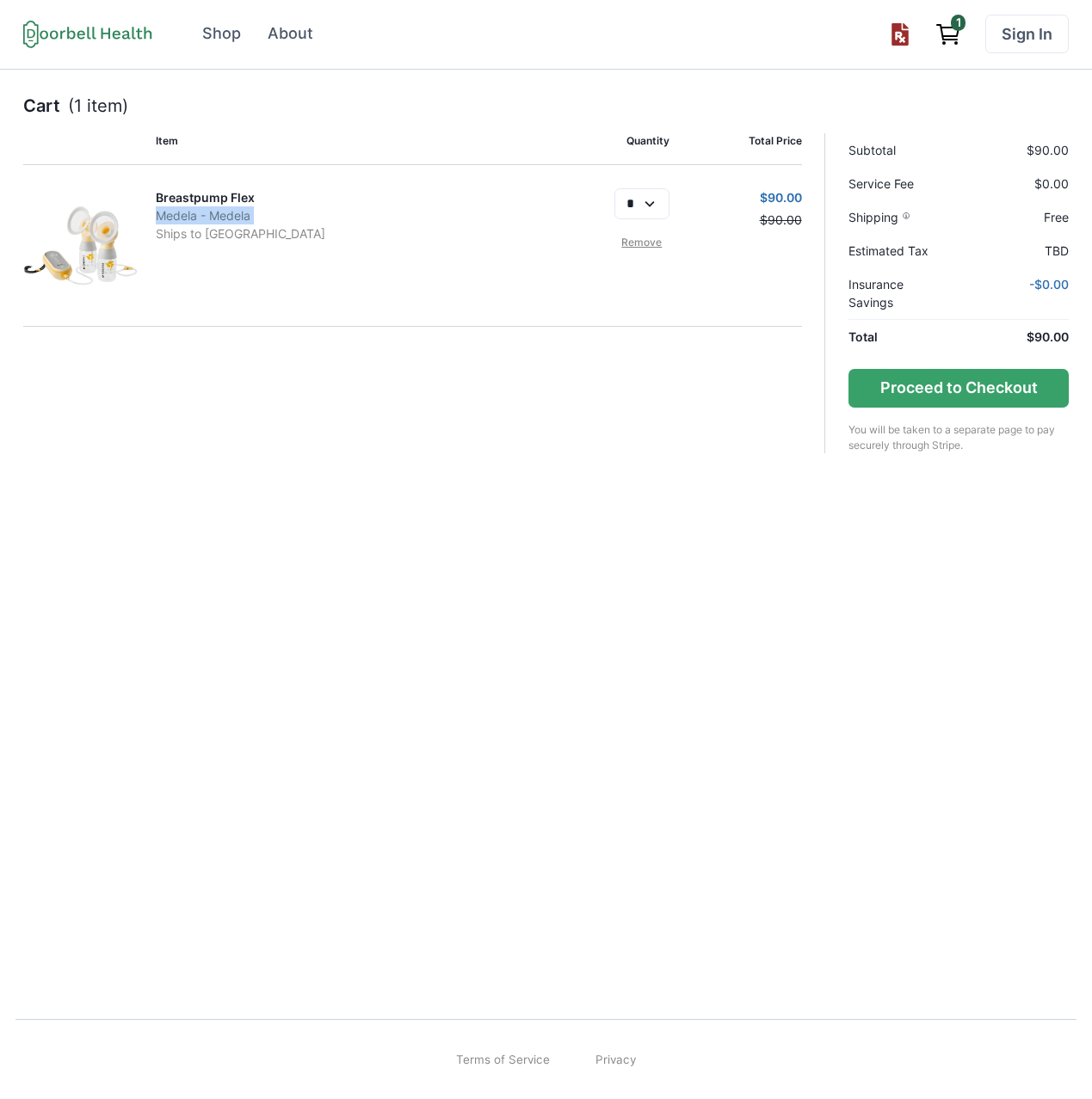
click at [239, 214] on p "Medela - Medela" at bounding box center [346, 215] width 381 height 18
click at [329, 261] on div "Breastpump Flex Medela - Medela Ships to [GEOGRAPHIC_DATA]" at bounding box center [346, 246] width 381 height 115
drag, startPoint x: 152, startPoint y: 231, endPoint x: 334, endPoint y: 250, distance: 183.0
click at [334, 250] on div "Breastpump Flex Medela - Medela Ships to [GEOGRAPHIC_DATA] * Remove $90.00 $90.…" at bounding box center [412, 246] width 779 height 162
click at [210, 37] on div "Shop" at bounding box center [222, 33] width 39 height 23
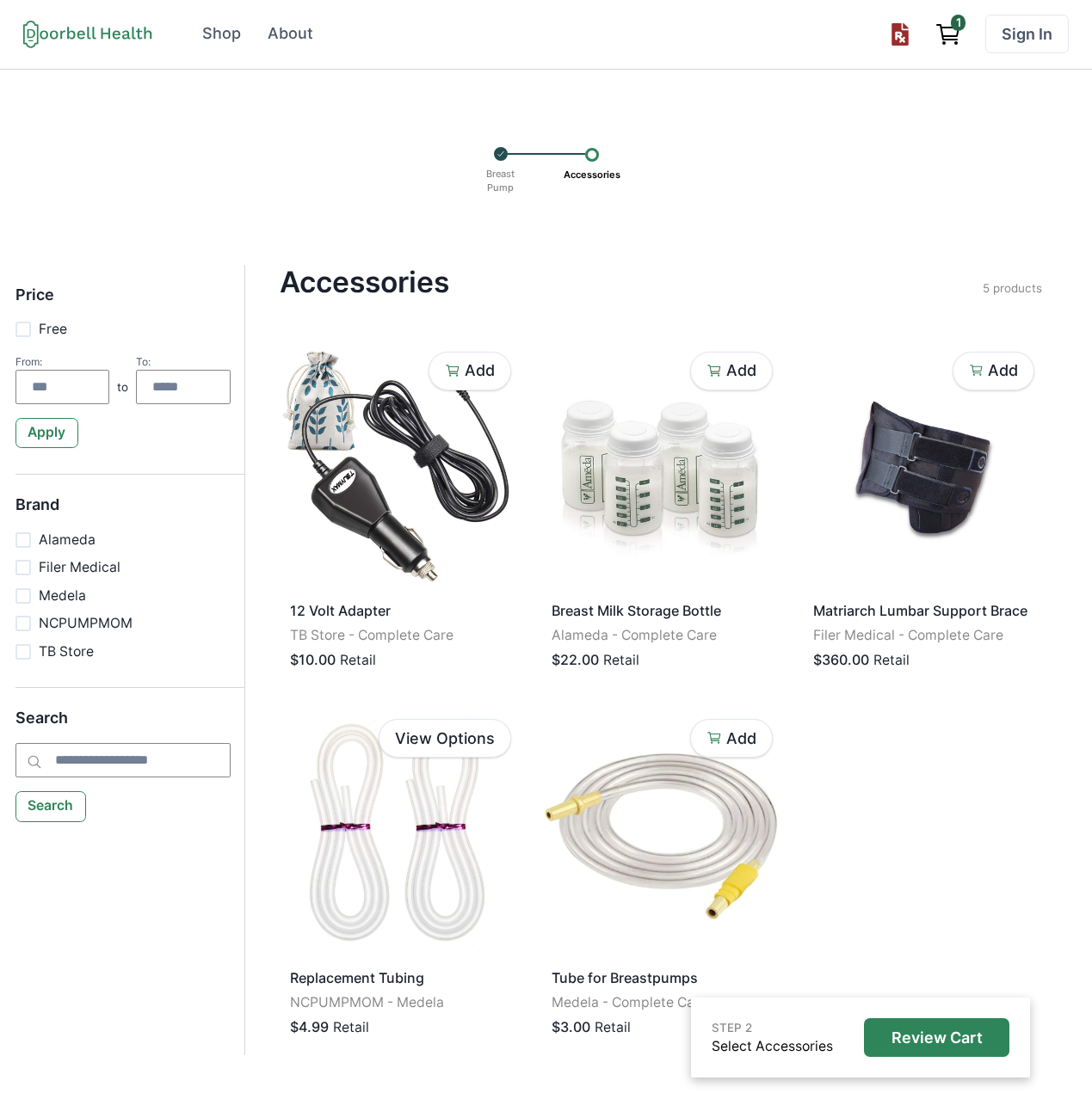
click at [595, 165] on p "Accessories" at bounding box center [592, 175] width 68 height 27
click at [497, 147] on icon at bounding box center [500, 153] width 8 height 16
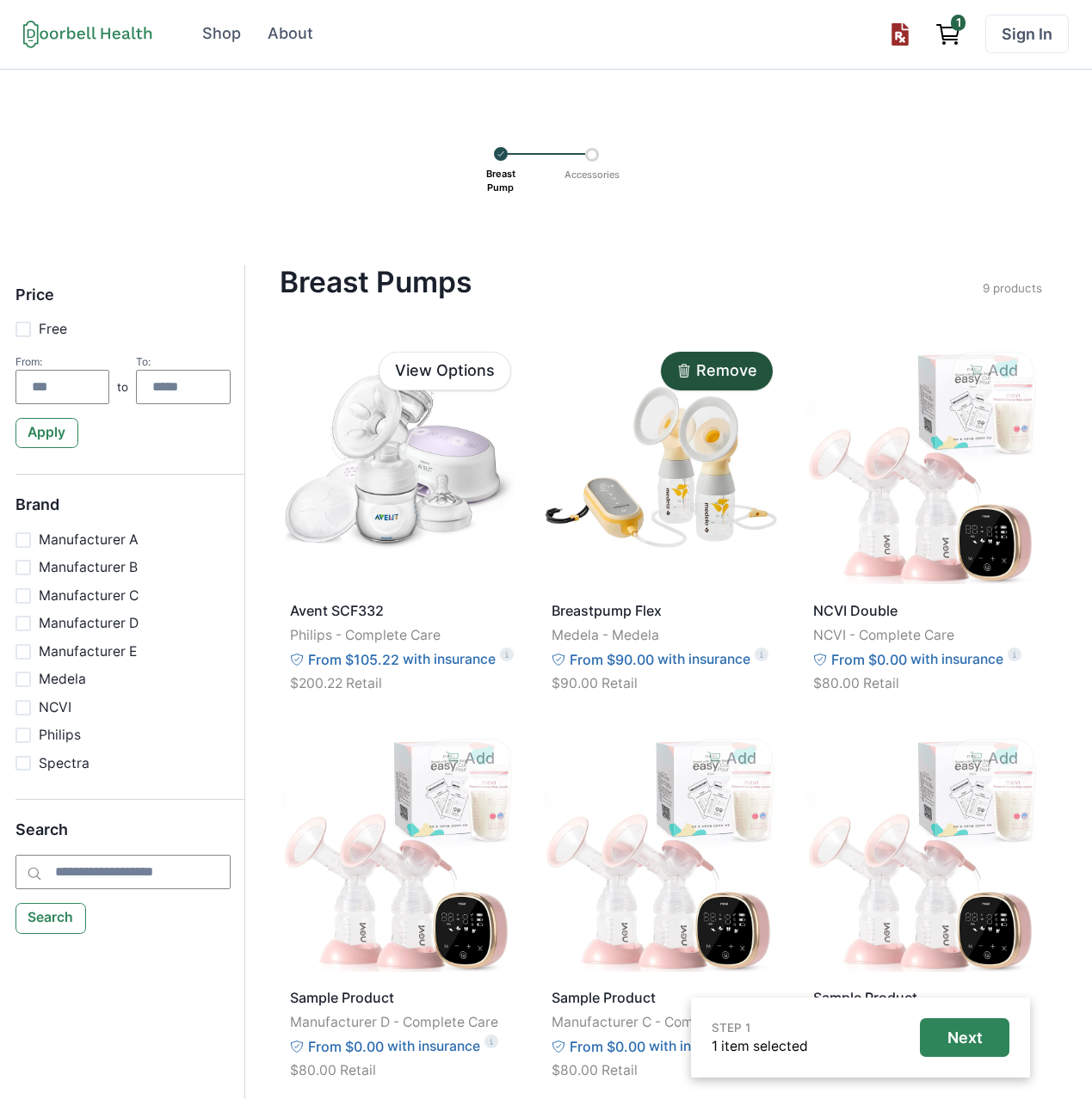
click at [593, 167] on p "Accessories" at bounding box center [592, 175] width 67 height 27
click at [594, 157] on div at bounding box center [592, 154] width 14 height 14
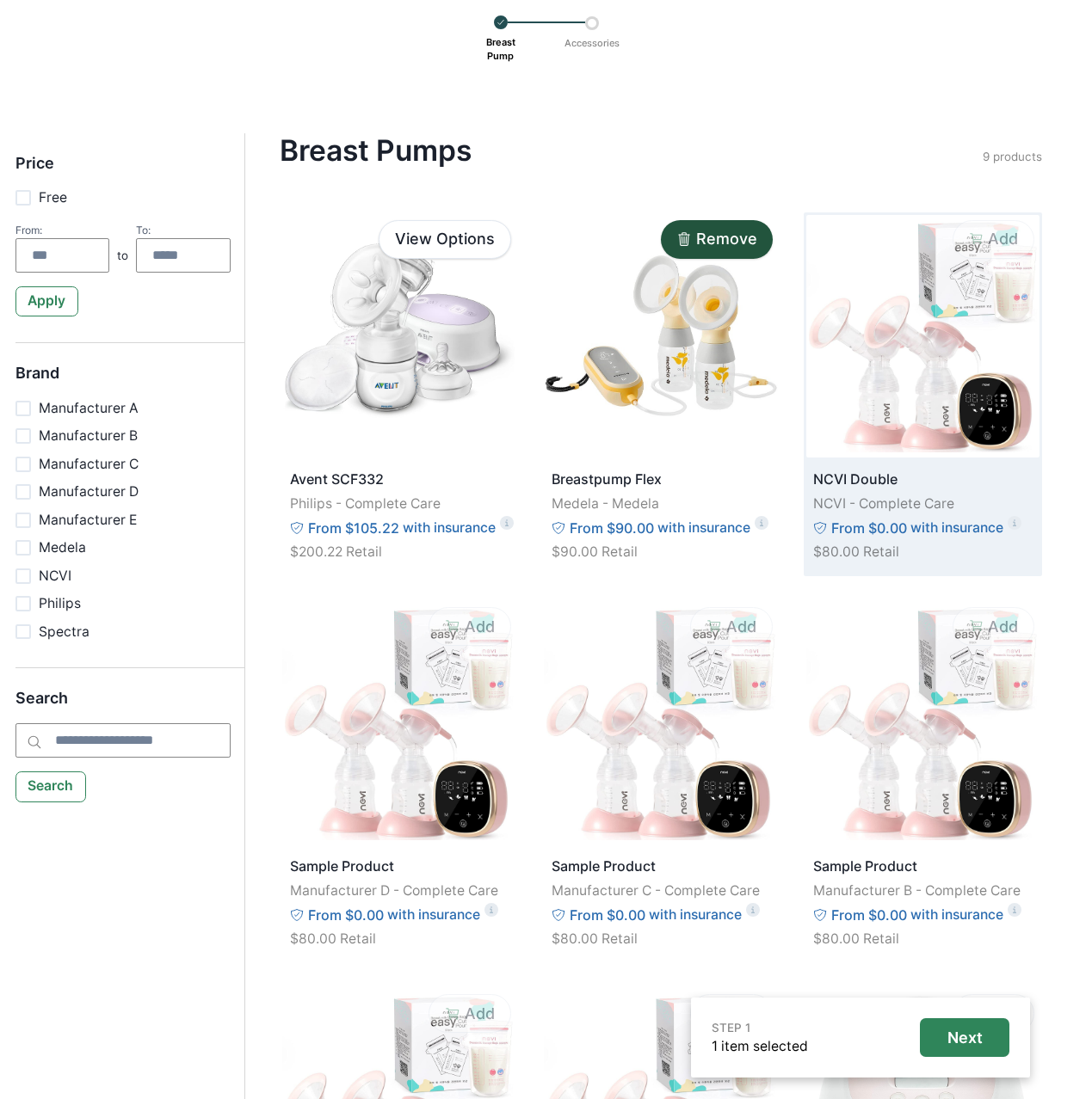
scroll to position [130, 0]
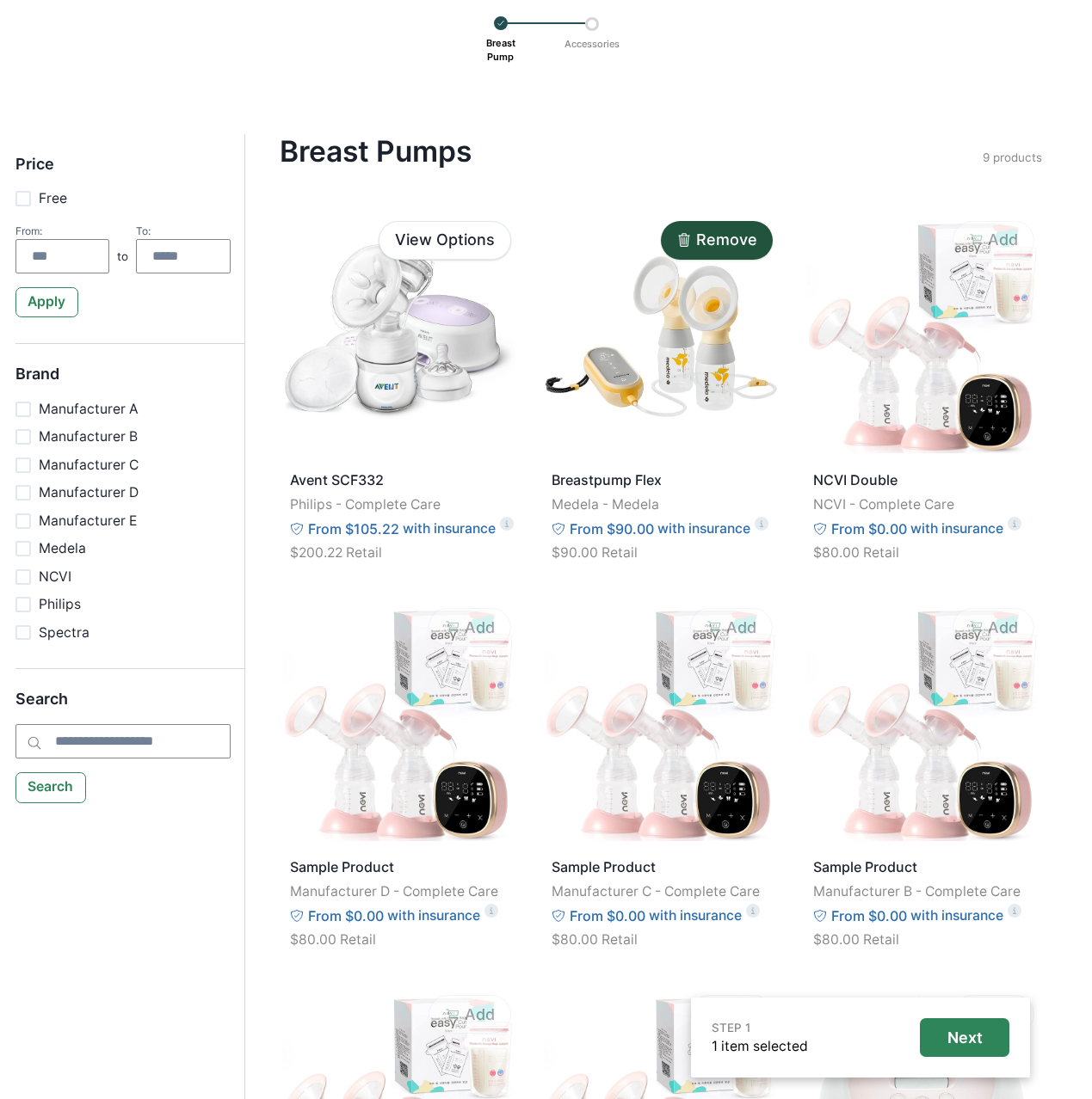
click at [589, 26] on div at bounding box center [592, 24] width 14 height 14
click at [938, 1045] on button "Next" at bounding box center [964, 1038] width 90 height 39
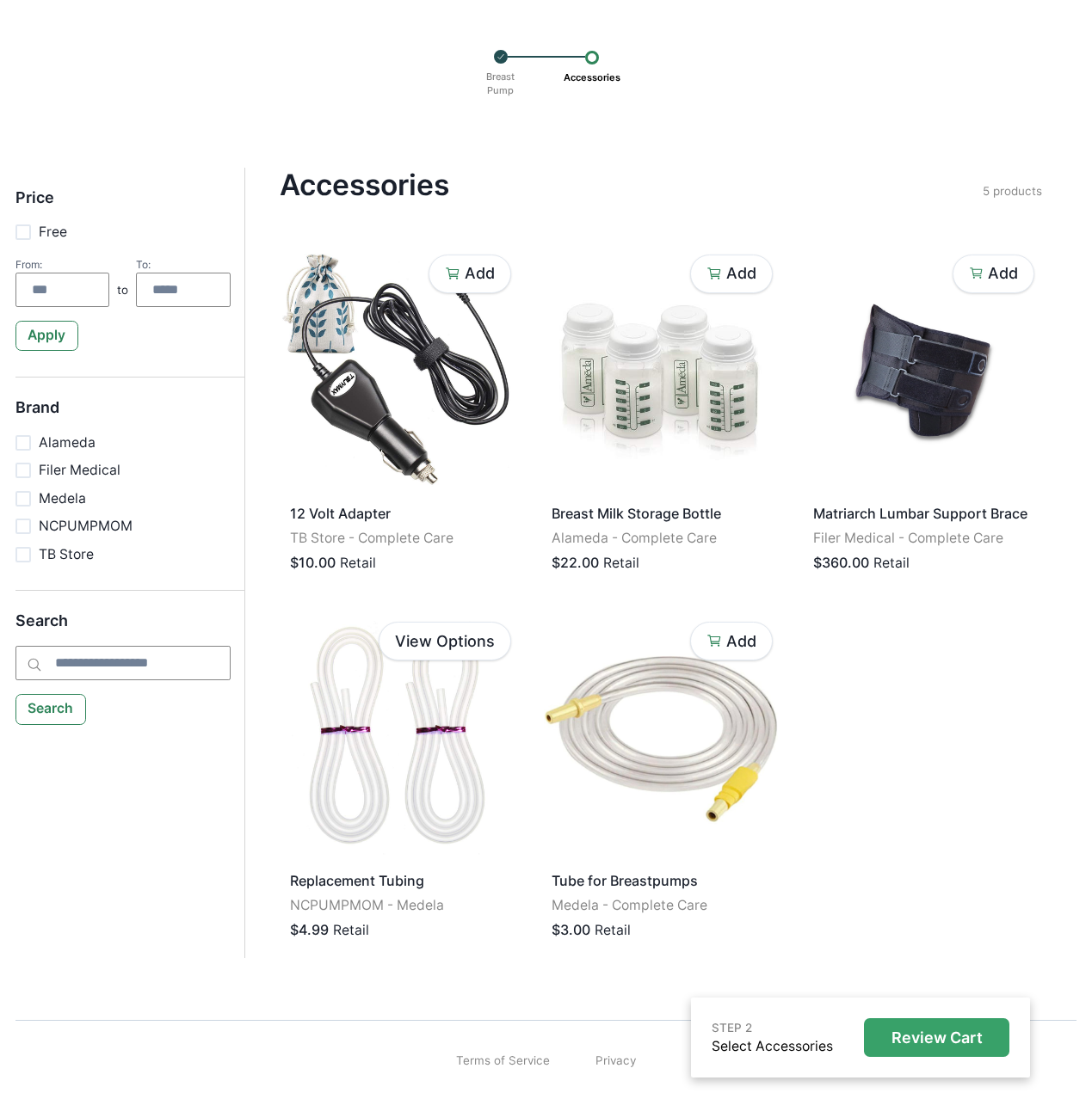
click at [942, 1032] on p "Review Cart" at bounding box center [937, 1038] width 92 height 18
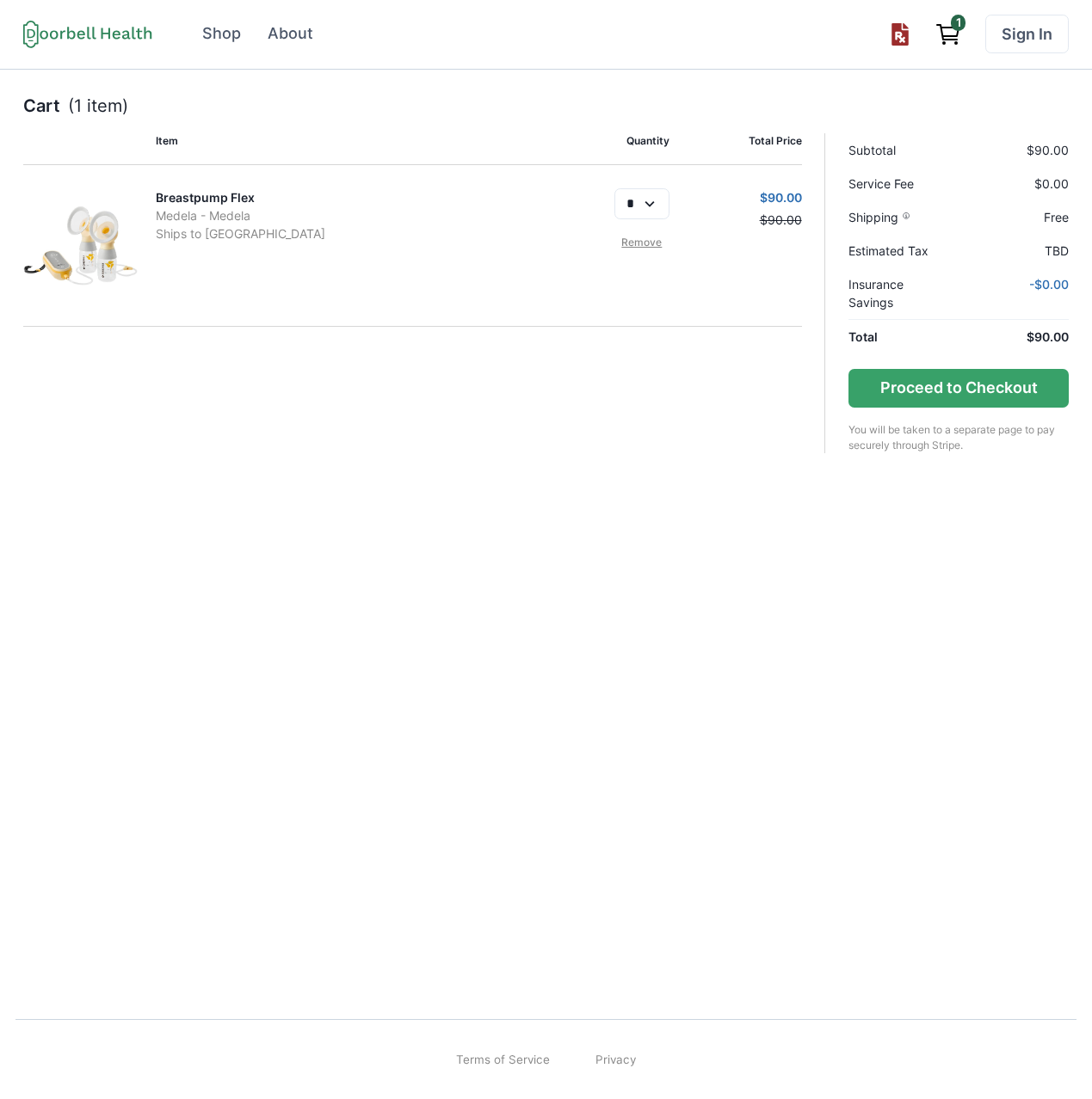
click at [88, 40] on icon at bounding box center [88, 33] width 129 height 29
